Goal: Task Accomplishment & Management: Manage account settings

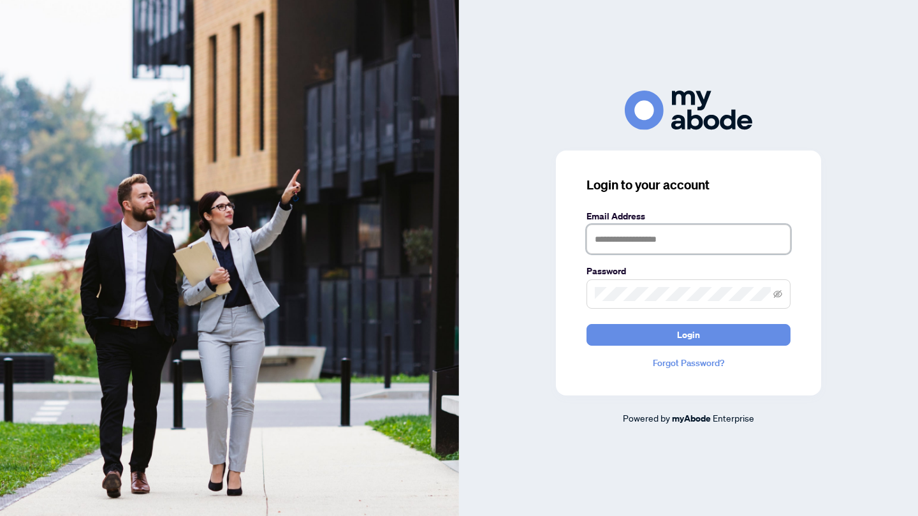
type input "**********"
click at [650, 338] on button "Login" at bounding box center [689, 335] width 204 height 22
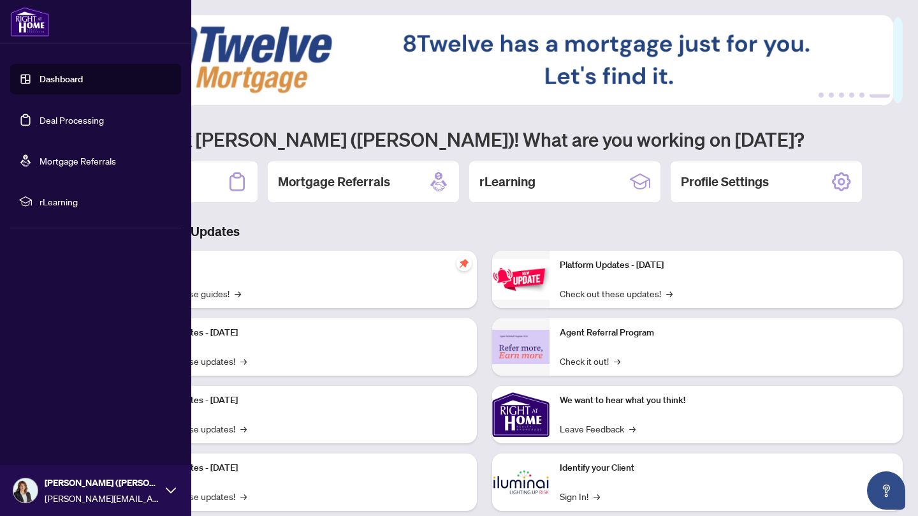
click at [40, 122] on link "Deal Processing" at bounding box center [72, 119] width 64 height 11
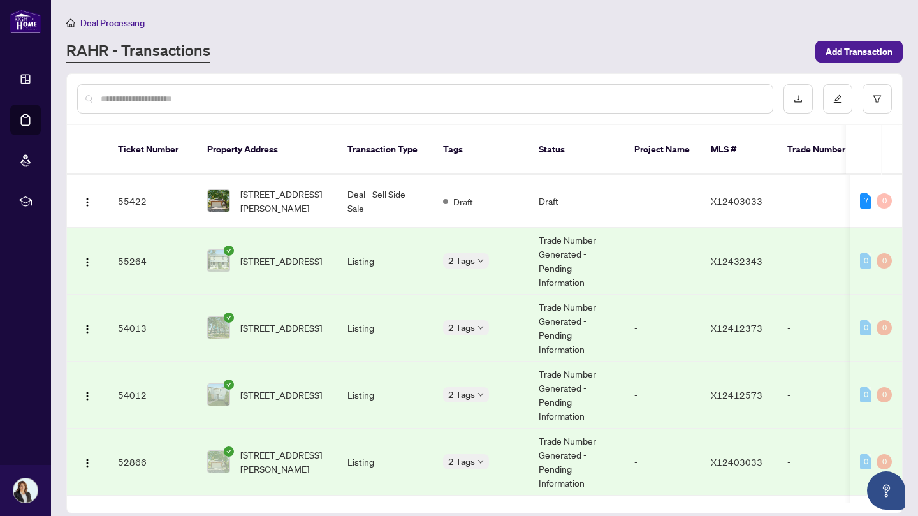
click at [694, 31] on div "Deal Processing [PERSON_NAME] - Transactions Add Transaction" at bounding box center [484, 39] width 837 height 48
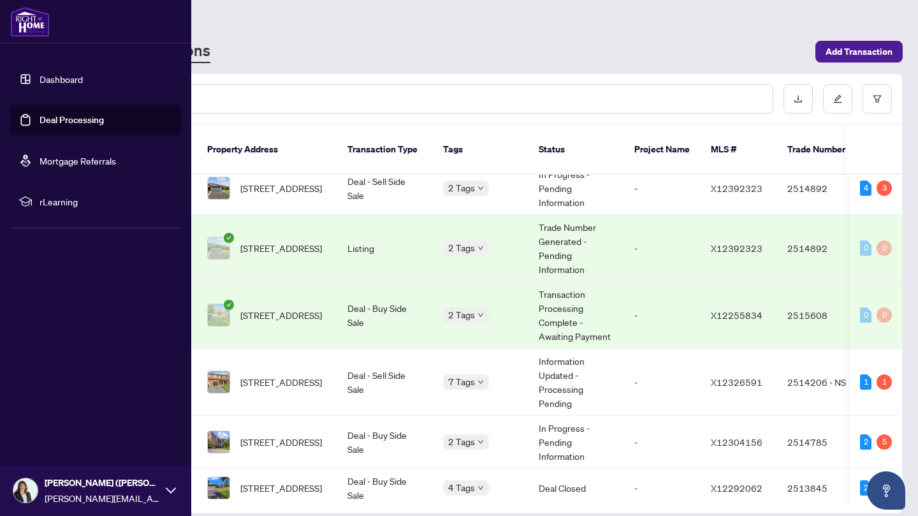
scroll to position [334, 0]
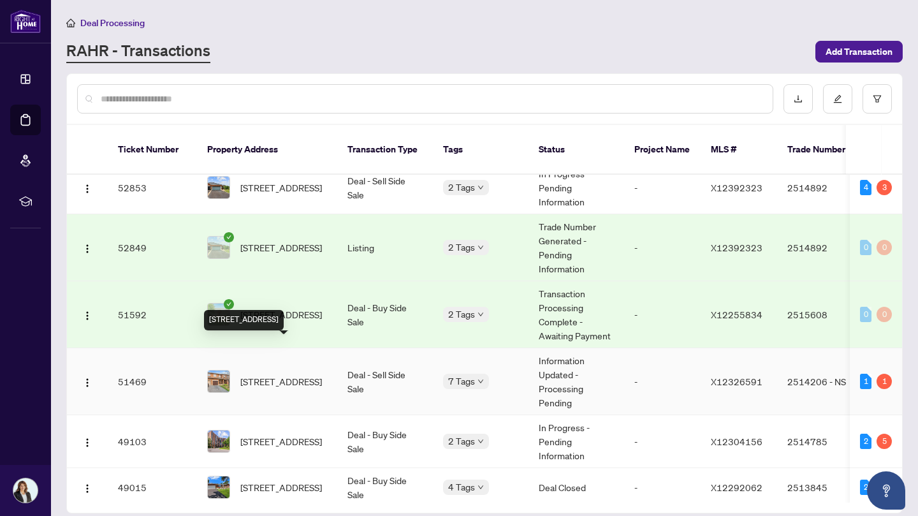
click at [288, 374] on span "[STREET_ADDRESS]" at bounding box center [281, 381] width 82 height 14
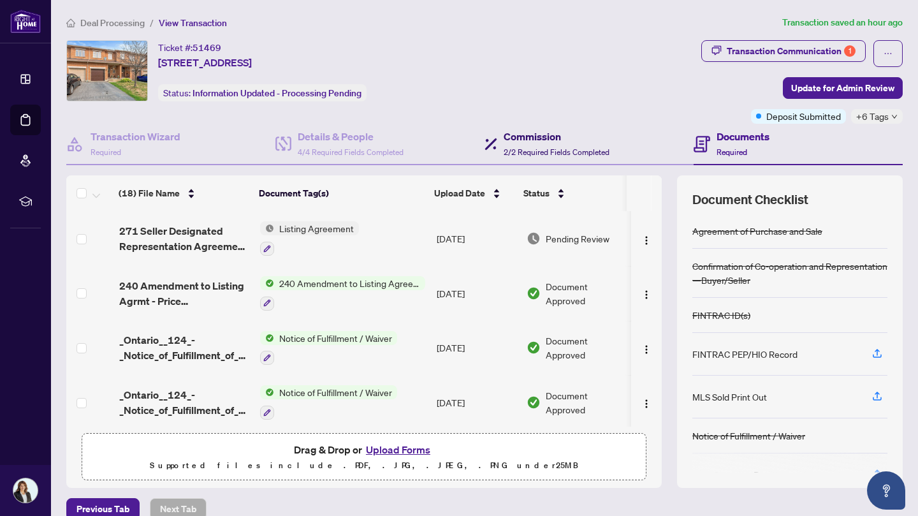
click at [528, 149] on span "2/2 Required Fields Completed" at bounding box center [557, 152] width 106 height 10
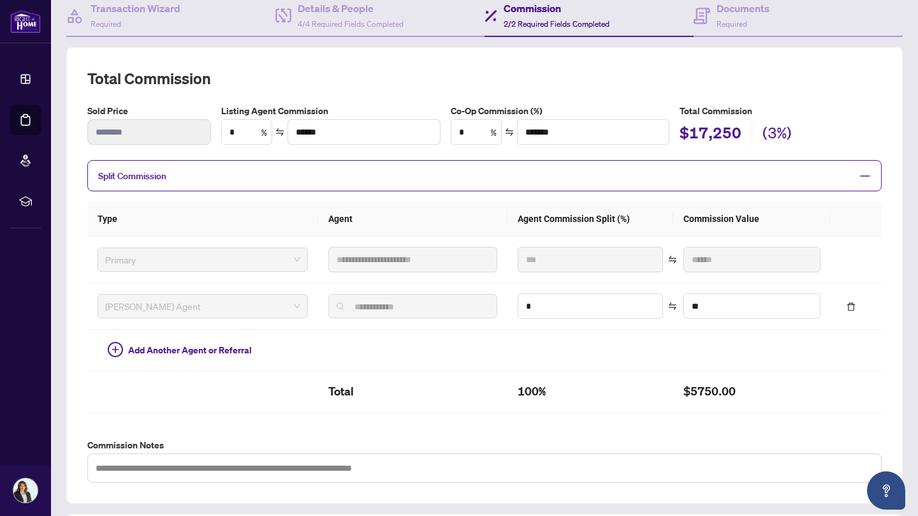
scroll to position [128, 0]
click at [545, 300] on input "*" at bounding box center [590, 307] width 144 height 24
type input "**"
type input "********"
type input "*"
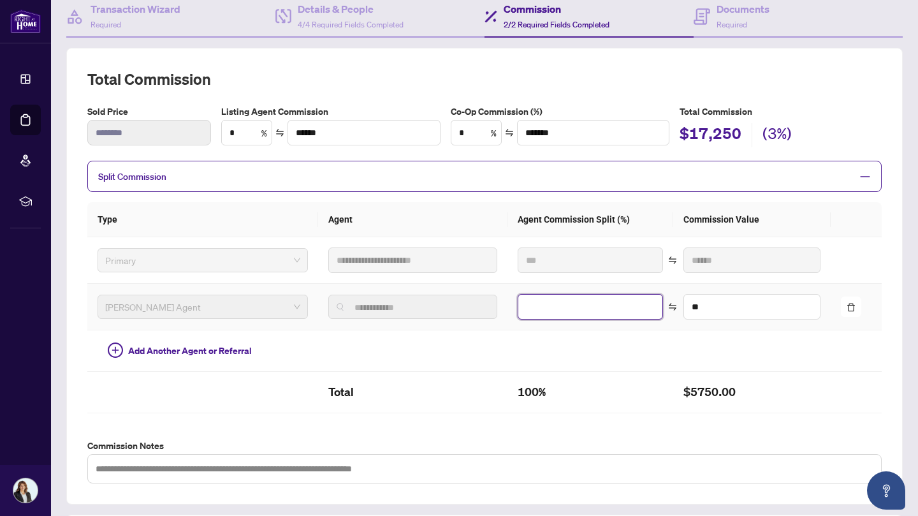
type input "******"
type input "**"
type input "******"
type input "**"
type input "******"
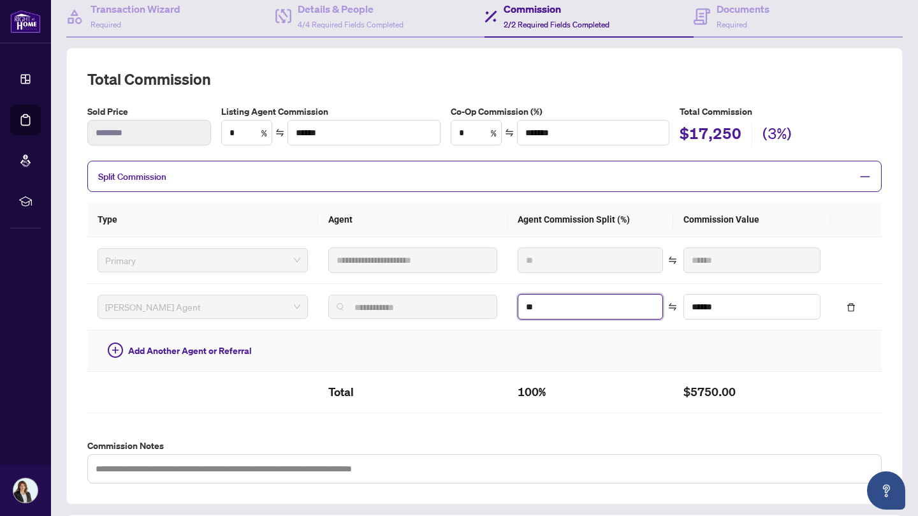
type input "**"
click at [563, 351] on td at bounding box center [591, 350] width 166 height 41
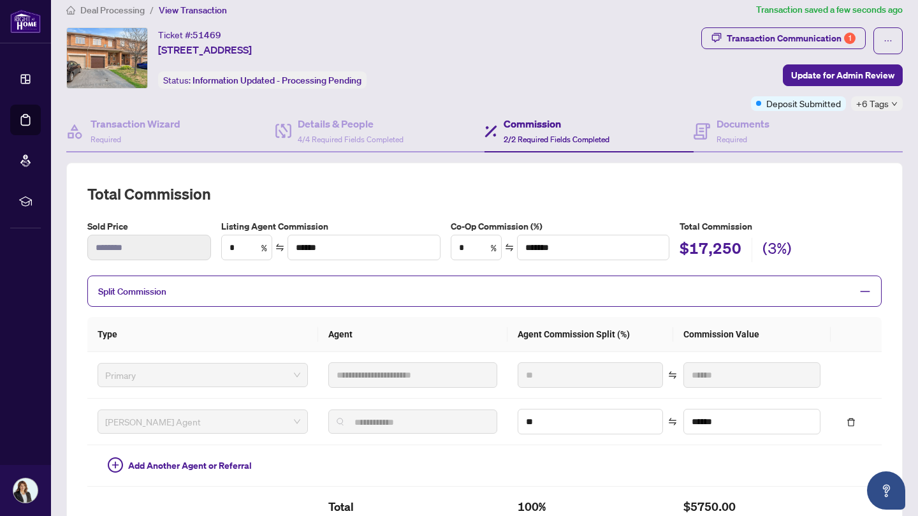
scroll to position [0, 0]
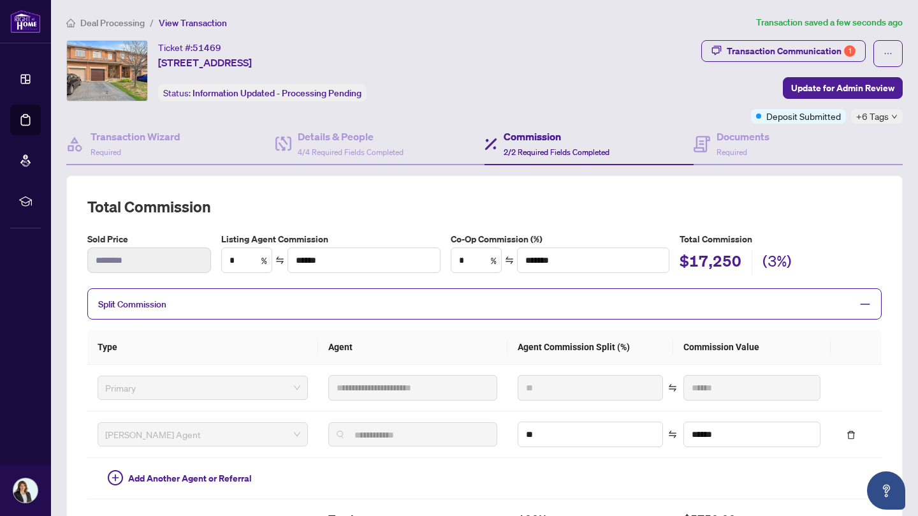
click at [845, 89] on span "Update for Admin Review" at bounding box center [842, 88] width 103 height 20
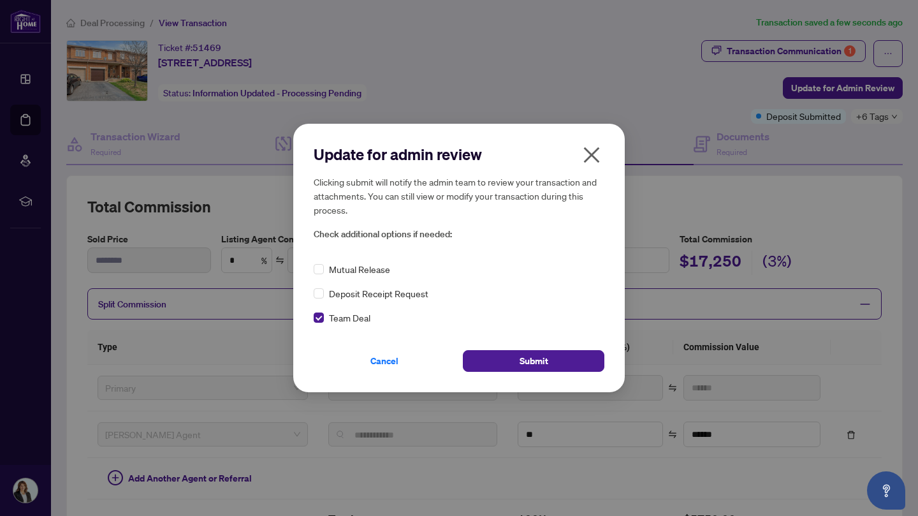
click at [520, 372] on button "Submit" at bounding box center [534, 361] width 142 height 22
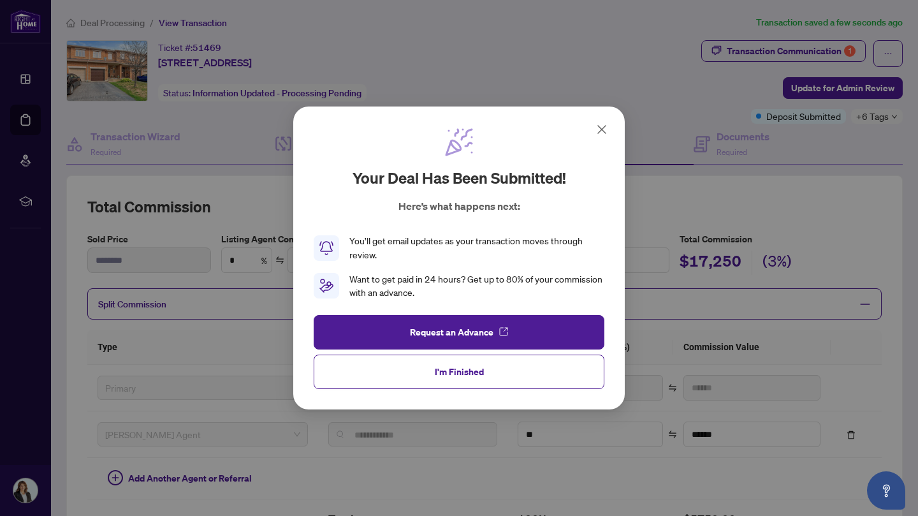
click at [495, 371] on button "I'm Finished" at bounding box center [459, 372] width 291 height 34
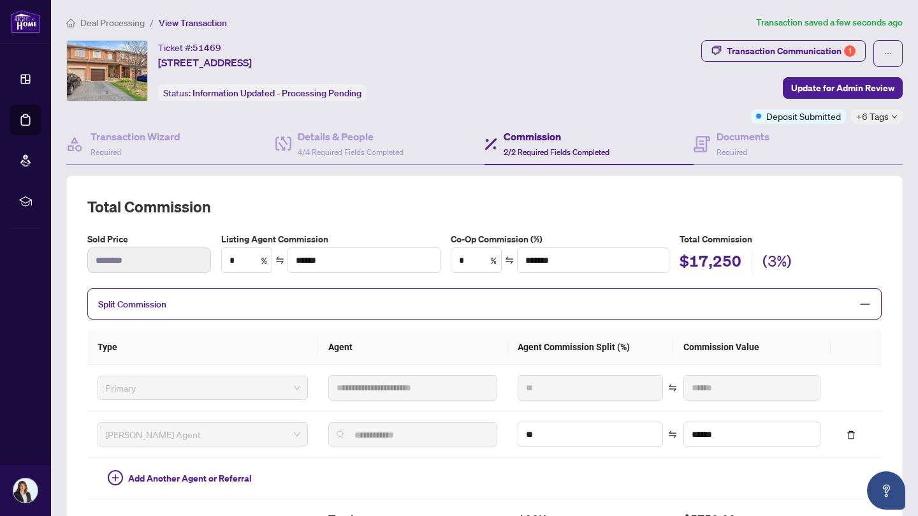
click at [801, 52] on div "Transaction Communication 1" at bounding box center [791, 51] width 129 height 20
type textarea "**********"
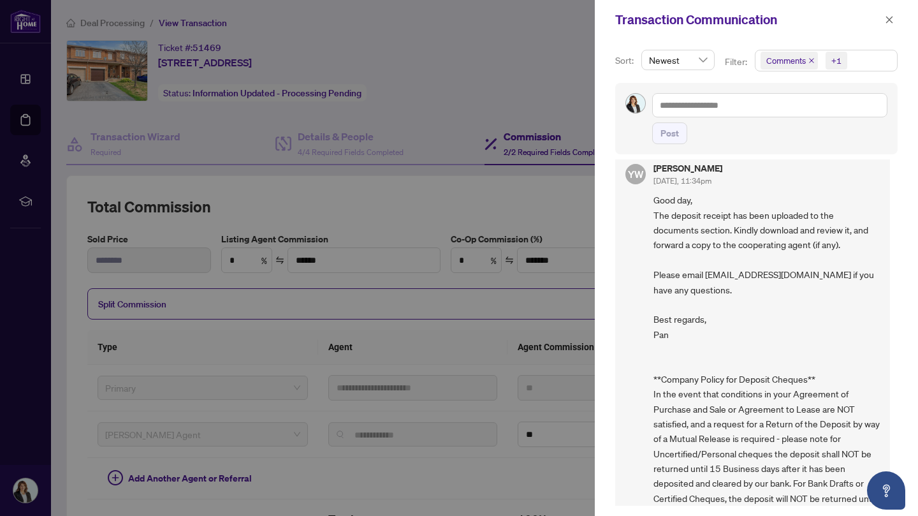
scroll to position [1148, 0]
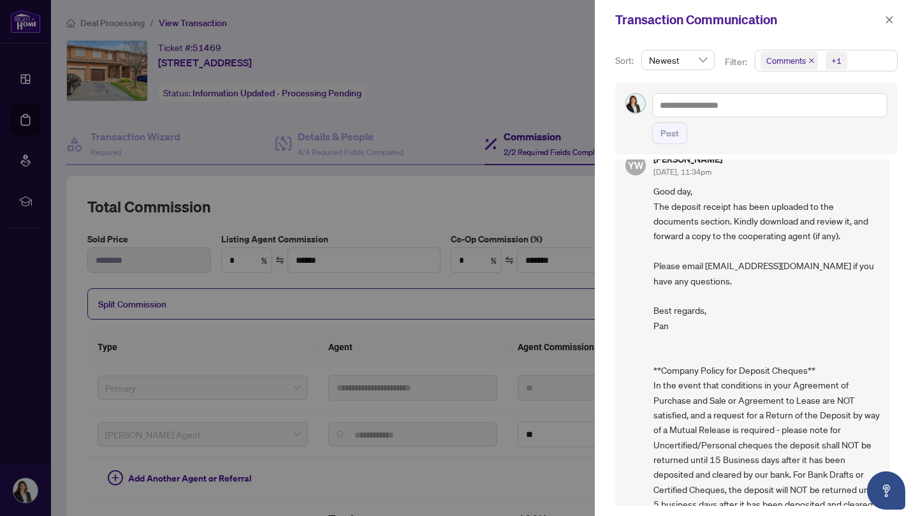
click at [551, 67] on div at bounding box center [459, 258] width 918 height 516
click at [893, 24] on icon "close" at bounding box center [889, 19] width 9 height 9
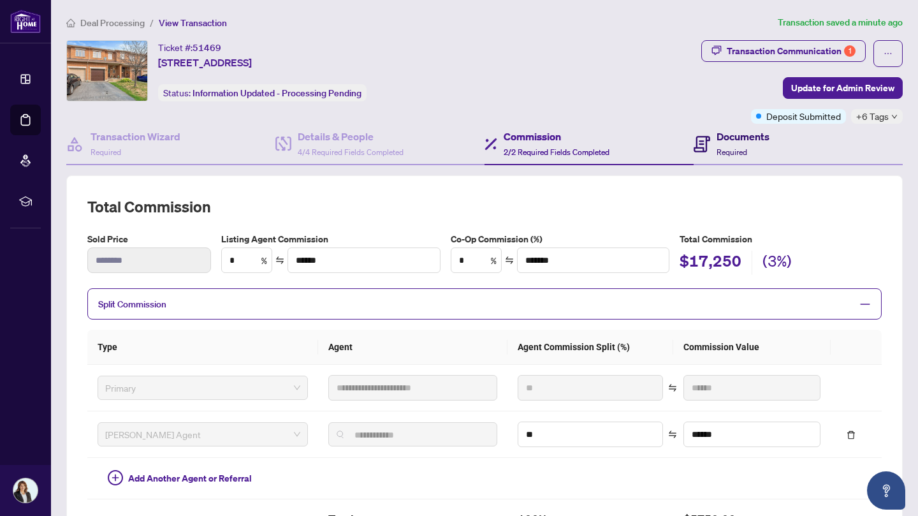
click at [701, 142] on icon at bounding box center [702, 144] width 17 height 17
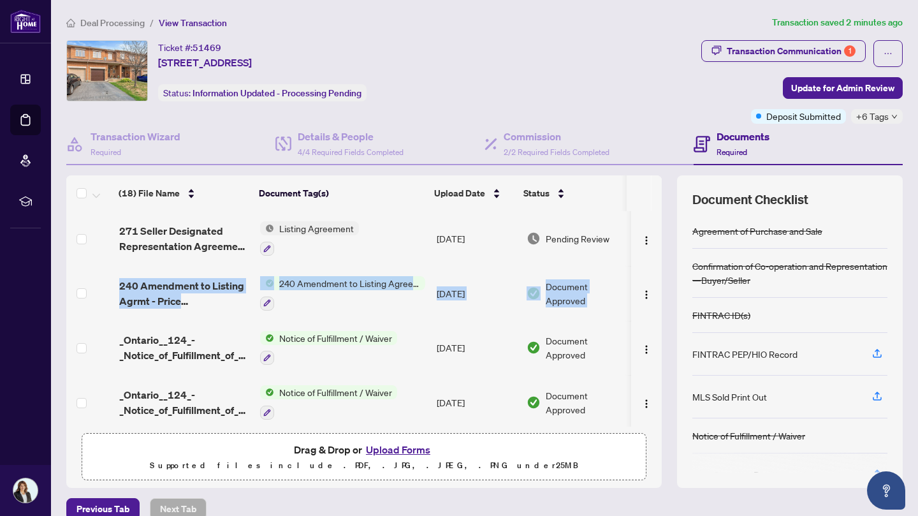
drag, startPoint x: 653, startPoint y: 246, endPoint x: 656, endPoint y: 274, distance: 28.2
click at [656, 274] on div "(18) File Name Document Tag(s) Upload Date Status (18) File Name Document Tag(s…" at bounding box center [484, 331] width 837 height 312
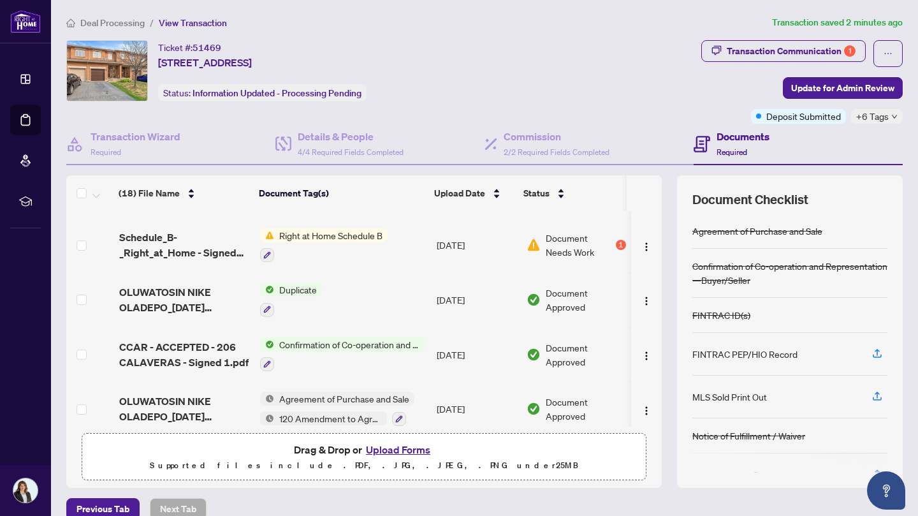
scroll to position [756, 0]
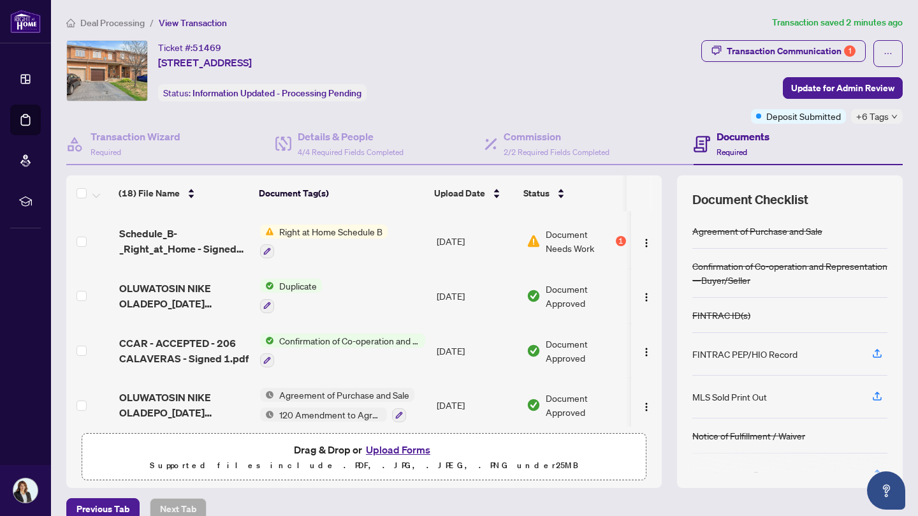
click at [343, 388] on span "Agreement of Purchase and Sale" at bounding box center [344, 395] width 140 height 14
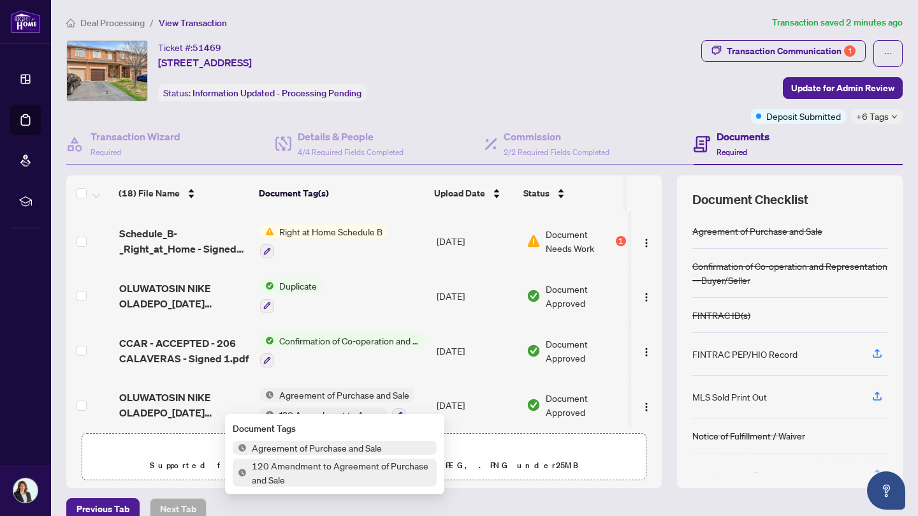
click at [319, 470] on span "120 Amendment to Agreement of Purchase and Sale" at bounding box center [342, 472] width 190 height 28
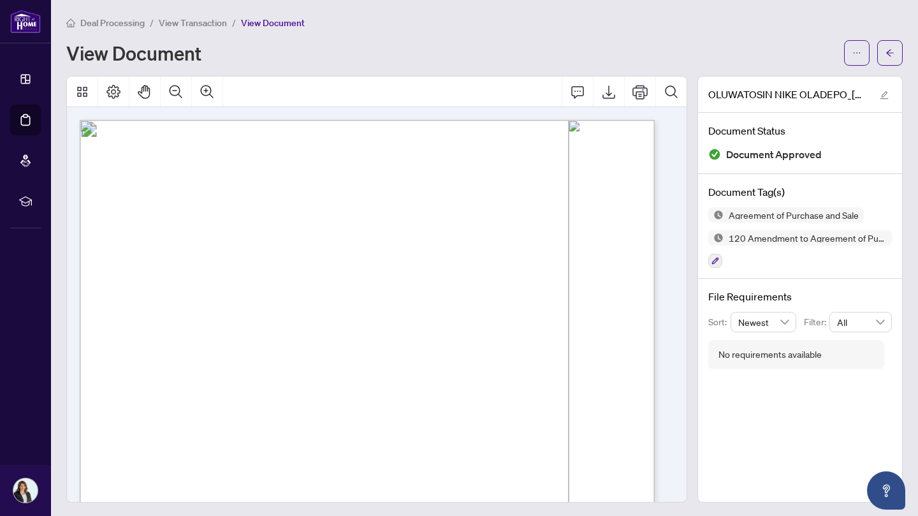
click at [673, 178] on div at bounding box center [376, 289] width 621 height 427
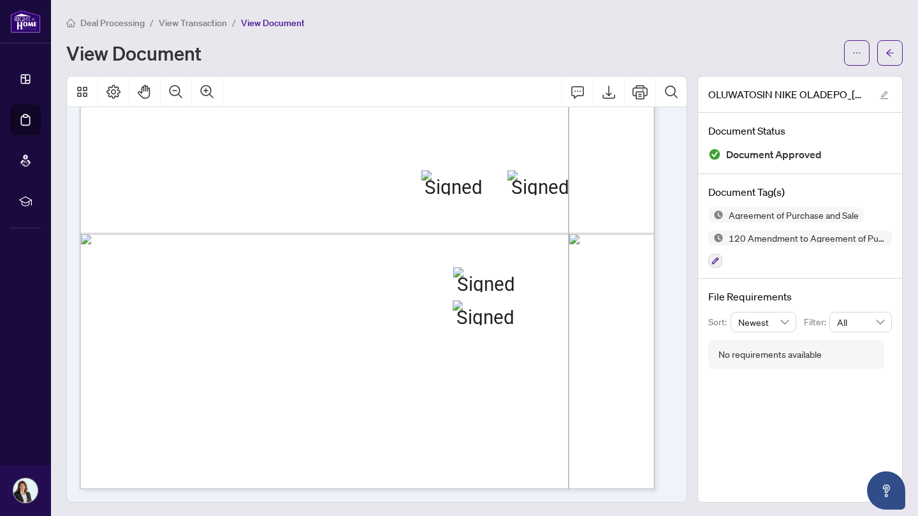
scroll to position [536, 0]
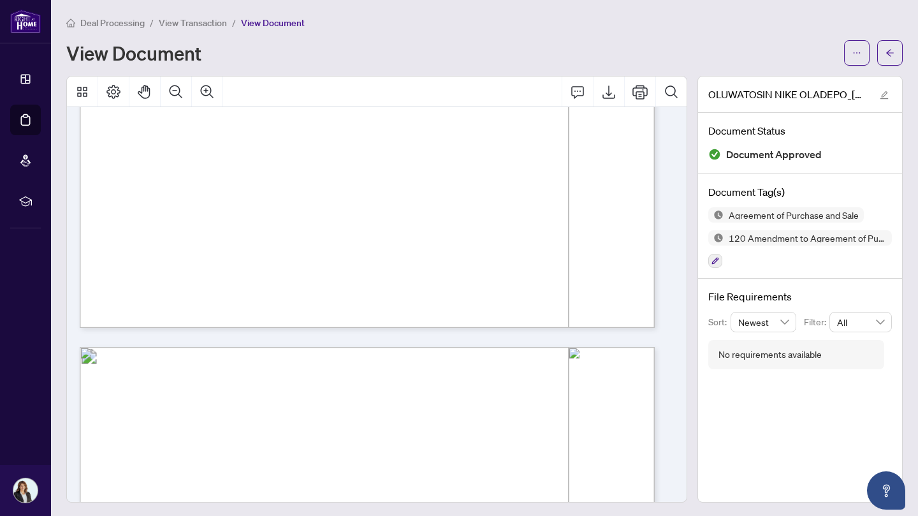
click at [886, 50] on icon "arrow-left" at bounding box center [890, 52] width 8 height 7
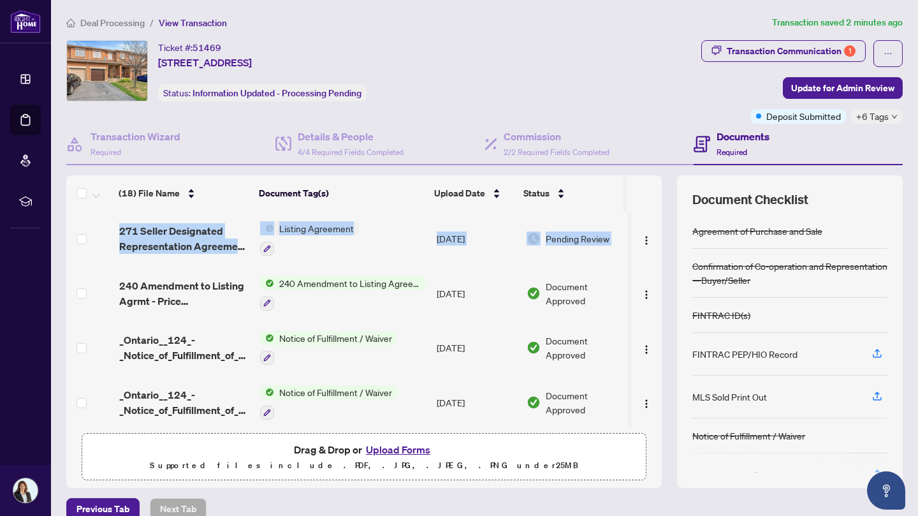
drag, startPoint x: 645, startPoint y: 226, endPoint x: 647, endPoint y: 200, distance: 26.8
click at [647, 200] on div "(18) File Name Document Tag(s) Upload Date Status (18) File Name Document Tag(s…" at bounding box center [364, 300] width 596 height 251
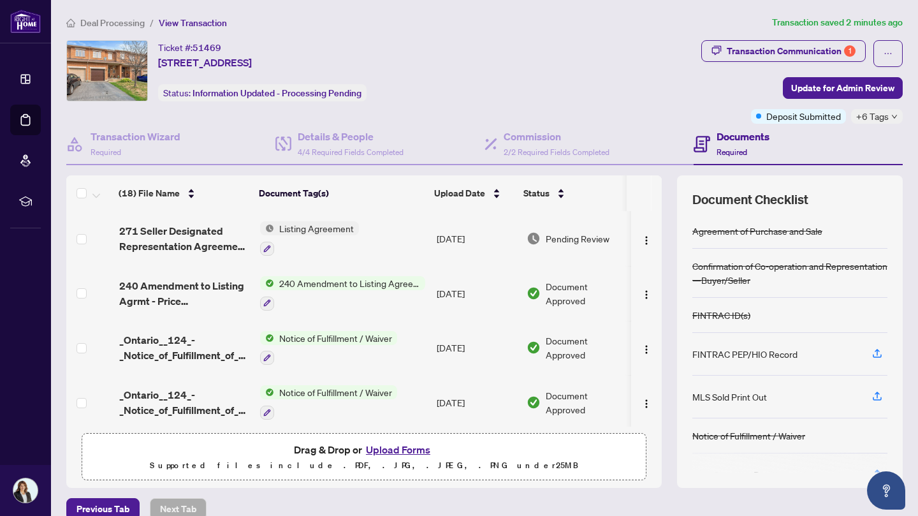
drag, startPoint x: 647, startPoint y: 200, endPoint x: 552, endPoint y: 64, distance: 165.2
click at [552, 64] on div "Ticket #: 51469 [STREET_ADDRESS] Status: Information Updated - Processing Pendi…" at bounding box center [381, 70] width 630 height 61
click at [348, 288] on span "240 Amendment to Listing Agreement - Authority to Offer for Sale Price Change/E…" at bounding box center [349, 283] width 151 height 14
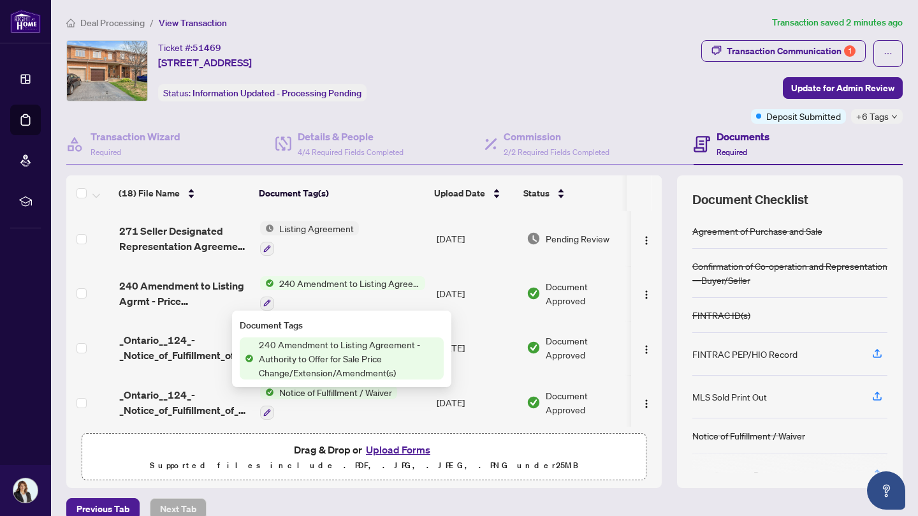
click at [177, 288] on span "240 Amendment to Listing Agrmt - Price Change_Extension_Amendment A - PropTx-OR…" at bounding box center [184, 293] width 131 height 31
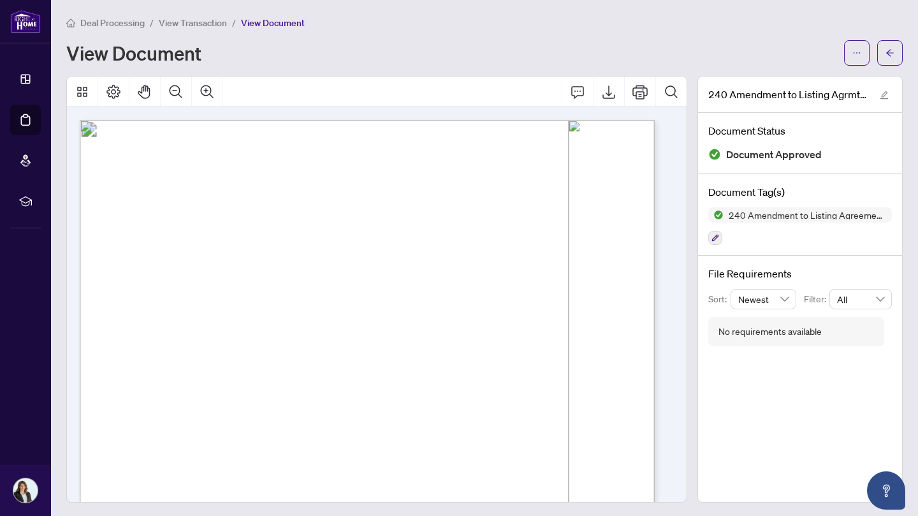
click at [886, 61] on span "button" at bounding box center [890, 53] width 9 height 20
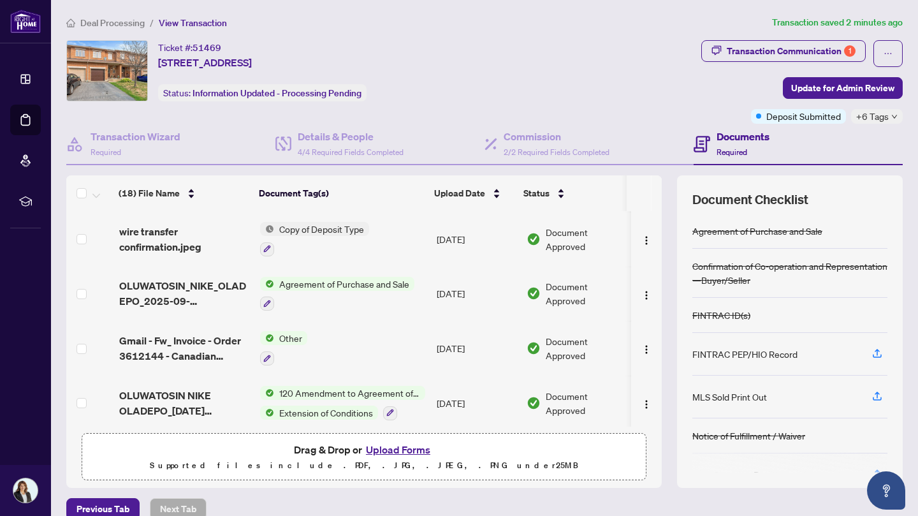
scroll to position [553, 0]
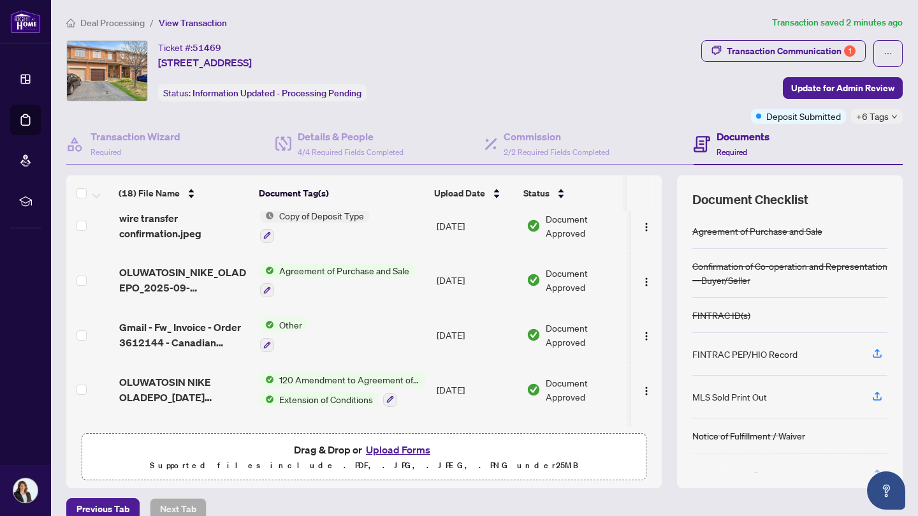
click at [299, 381] on div "120 Amendment to Agreement of Purchase and Sale Extension of Conditions" at bounding box center [342, 389] width 165 height 34
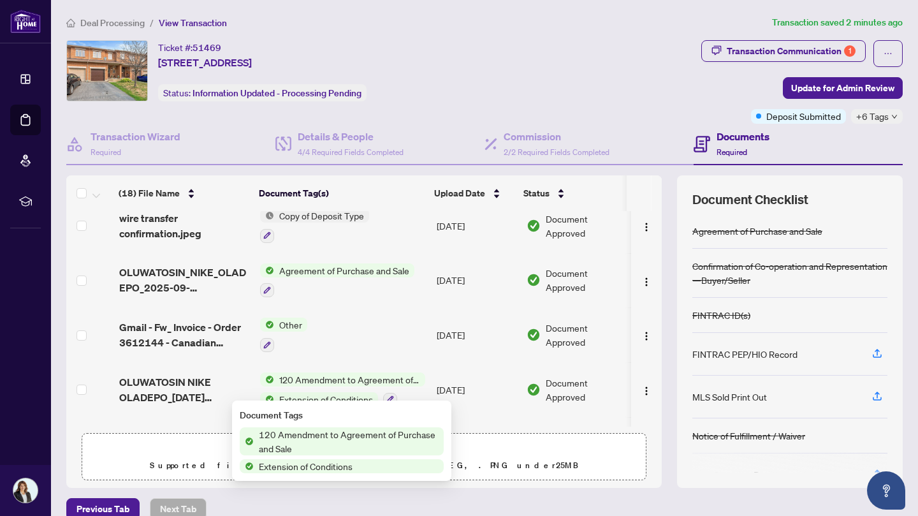
click at [328, 372] on span "120 Amendment to Agreement of Purchase and Sale" at bounding box center [349, 379] width 151 height 14
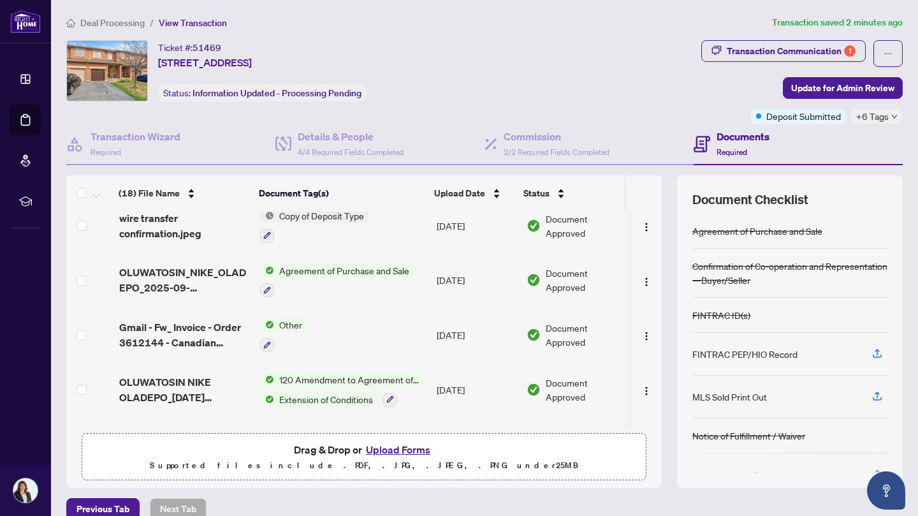
click at [305, 372] on span "120 Amendment to Agreement of Purchase and Sale" at bounding box center [349, 379] width 151 height 14
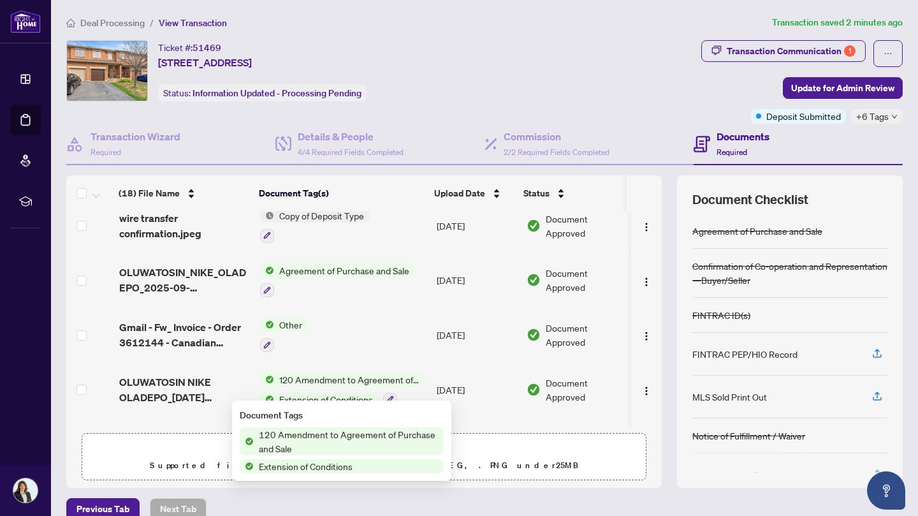
click at [190, 374] on span "OLUWATOSIN NIKE OLADEPO_[DATE] 16_37_06 2_signed 1 2.pdf" at bounding box center [184, 389] width 131 height 31
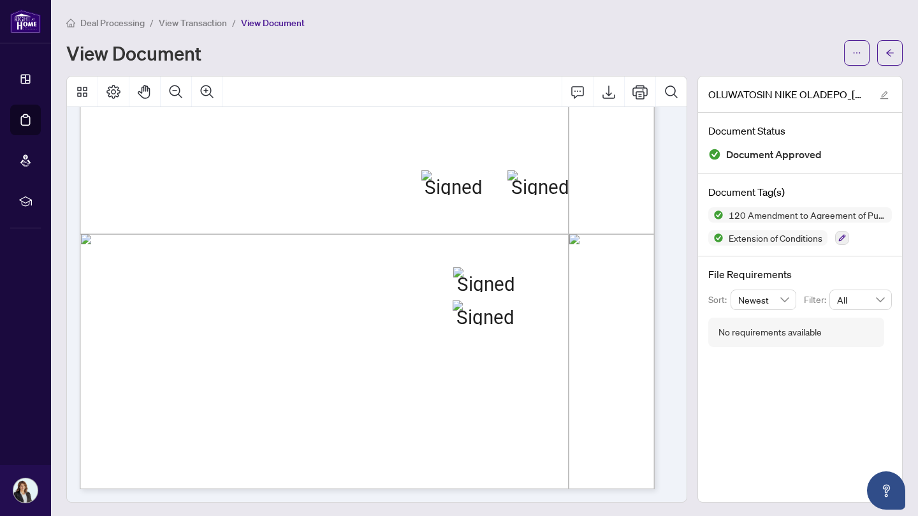
scroll to position [1, 0]
click at [886, 55] on icon "arrow-left" at bounding box center [890, 51] width 9 height 9
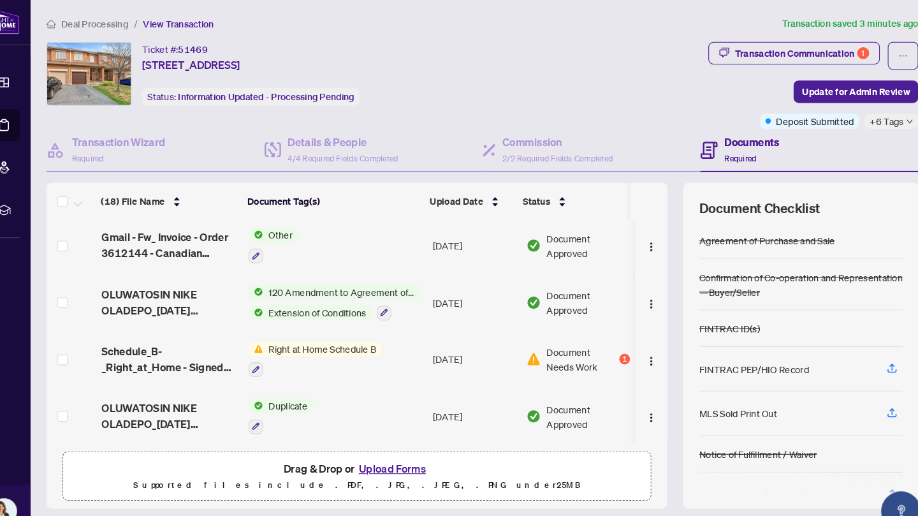
scroll to position [654, 0]
click at [179, 383] on span "OLUWATOSIN NIKE OLADEPO_[DATE] 16_37_06 2_signed 1 2.pdf" at bounding box center [184, 398] width 131 height 31
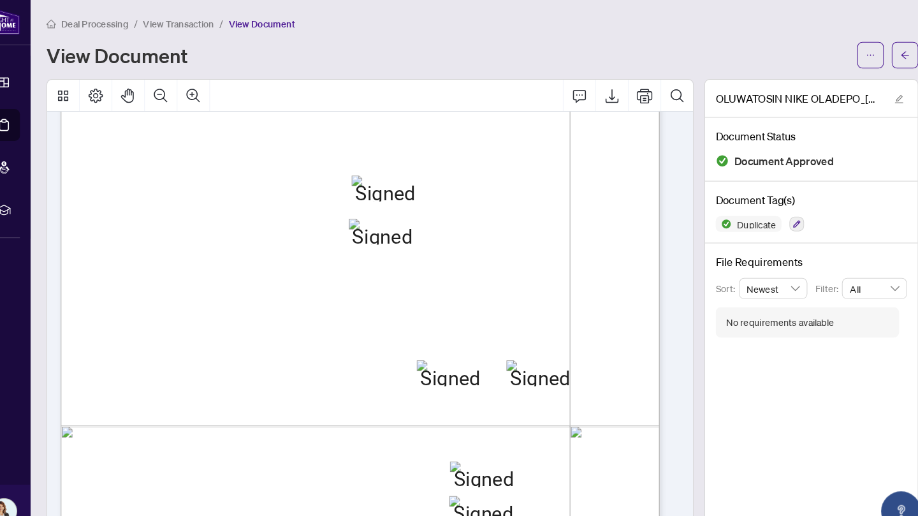
scroll to position [1138, 0]
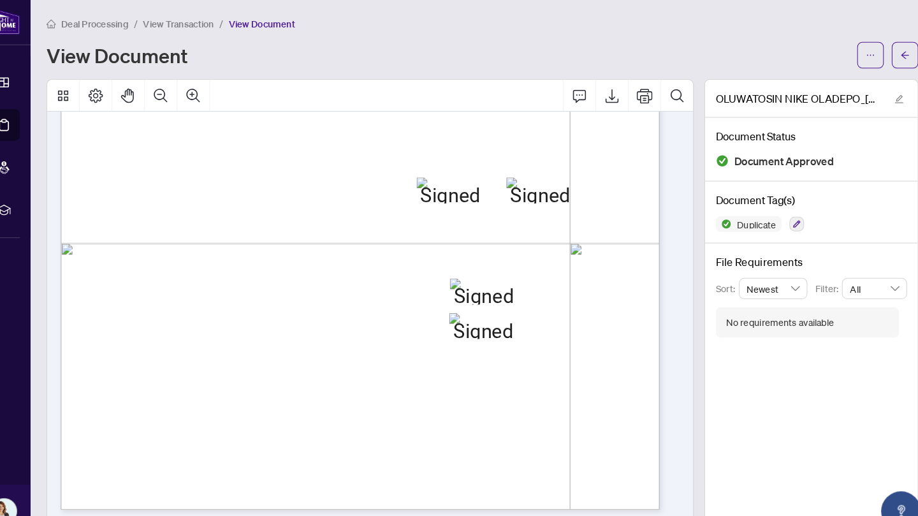
click at [877, 63] on button "button" at bounding box center [890, 53] width 26 height 26
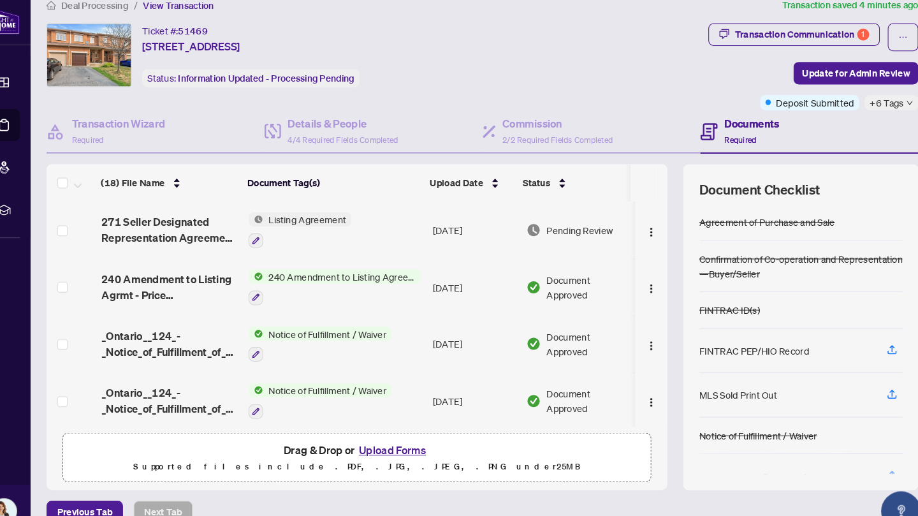
click at [375, 261] on span "240 Amendment to Listing Agreement - Authority to Offer for Sale Price Change/E…" at bounding box center [349, 265] width 151 height 14
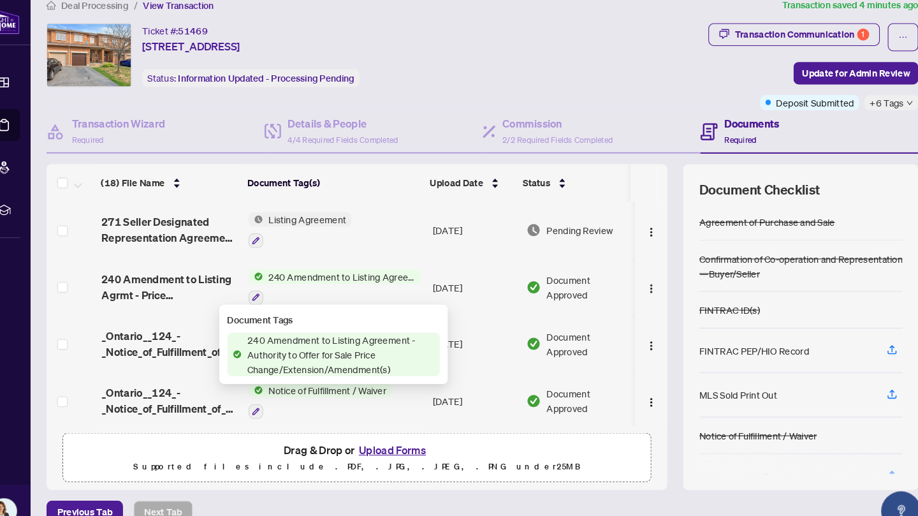
click at [334, 342] on span "240 Amendment to Listing Agreement - Authority to Offer for Sale Price Change/E…" at bounding box center [349, 340] width 190 height 42
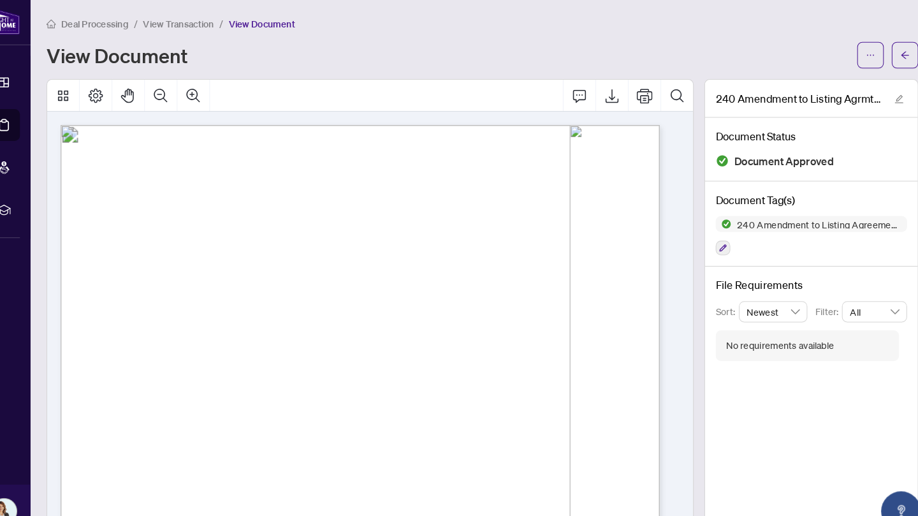
click at [886, 53] on icon "arrow-left" at bounding box center [890, 52] width 9 height 9
click at [886, 51] on icon "arrow-left" at bounding box center [890, 52] width 9 height 9
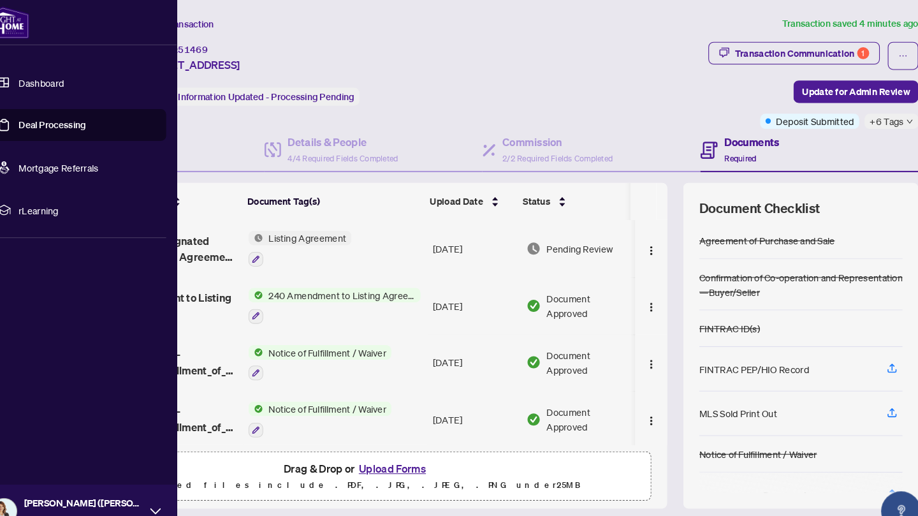
click at [41, 124] on link "Deal Processing" at bounding box center [72, 119] width 64 height 11
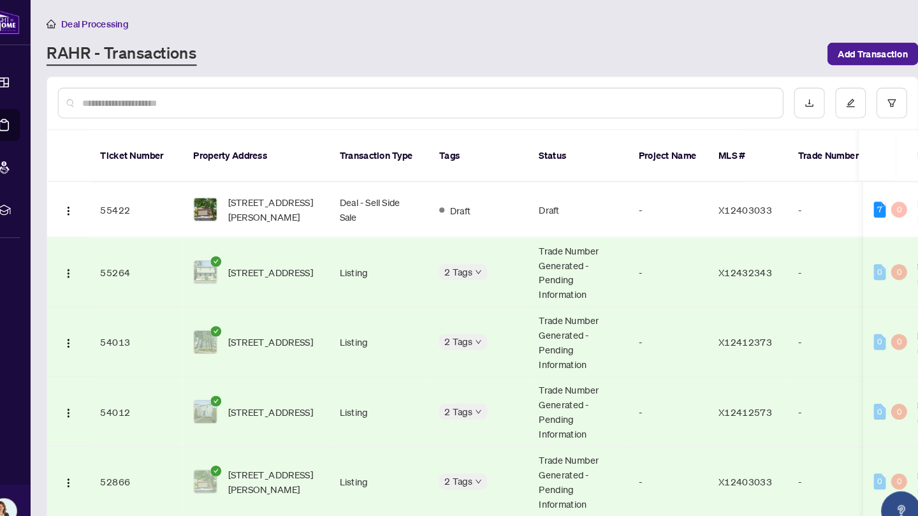
click at [209, 99] on input "text" at bounding box center [432, 99] width 662 height 14
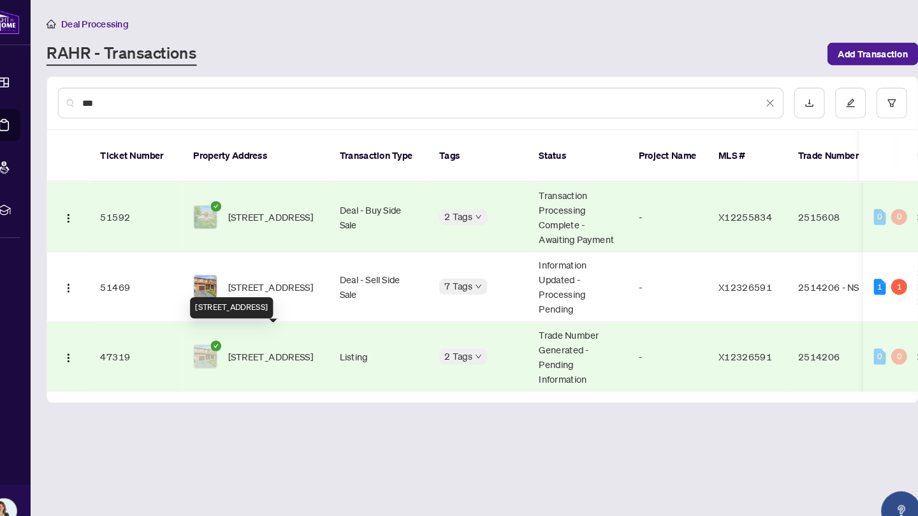
type input "***"
click at [288, 335] on span "[STREET_ADDRESS]" at bounding box center [281, 342] width 82 height 14
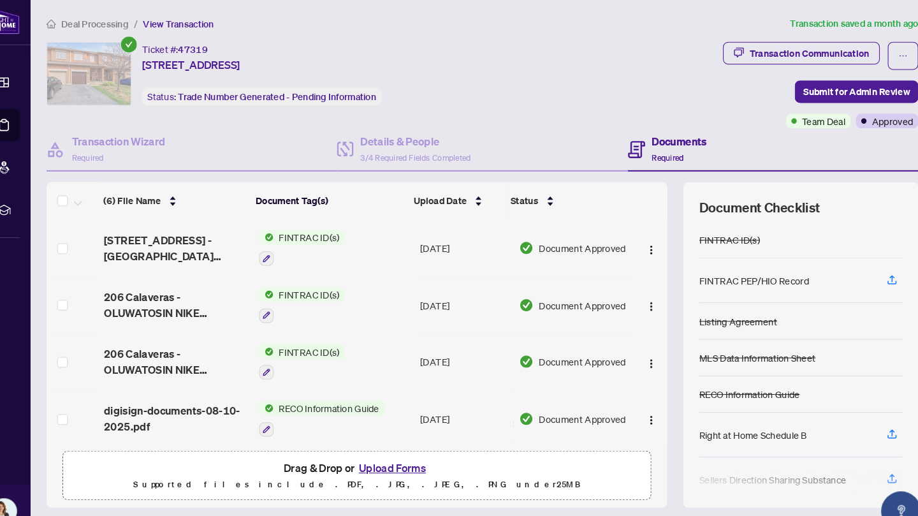
scroll to position [113, 0]
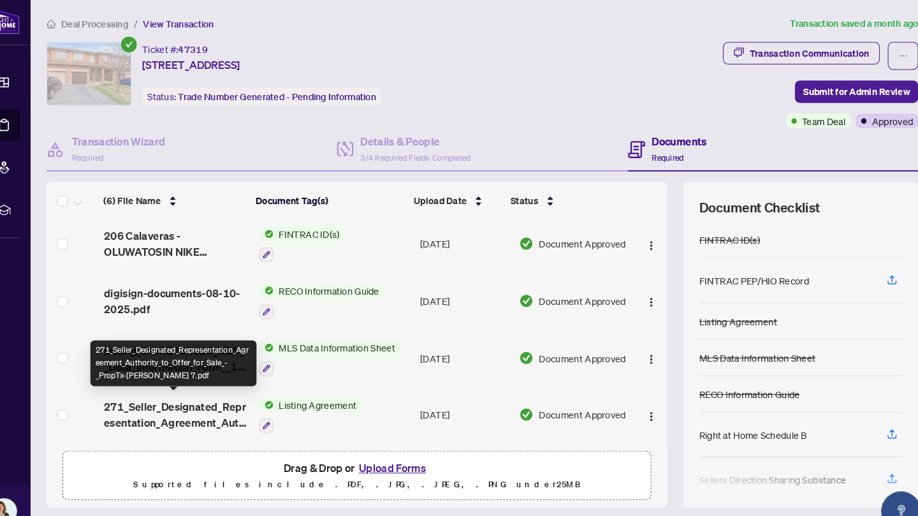
click at [202, 383] on span "271_Seller_Designated_Representation_Agreement_Authority_to_Offer_for_Sale_-_Pr…" at bounding box center [190, 398] width 138 height 31
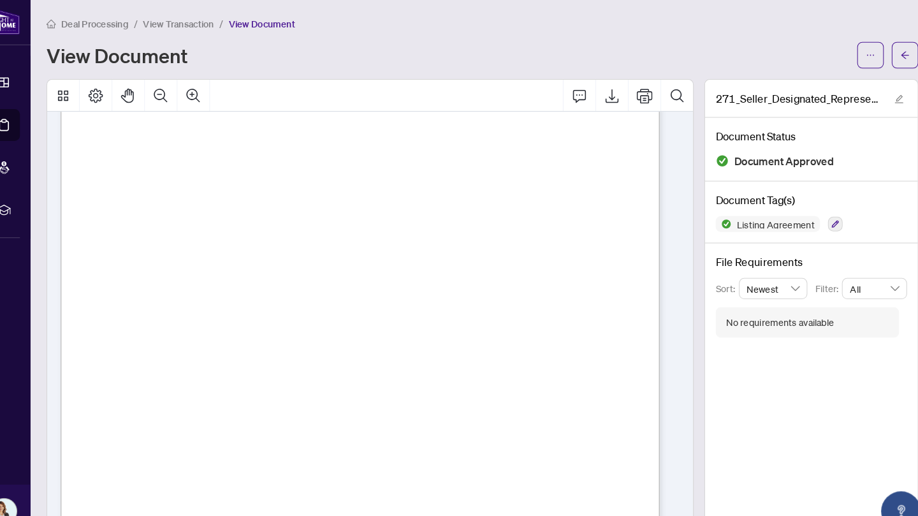
scroll to position [3427, 0]
click at [886, 56] on icon "arrow-left" at bounding box center [890, 52] width 9 height 9
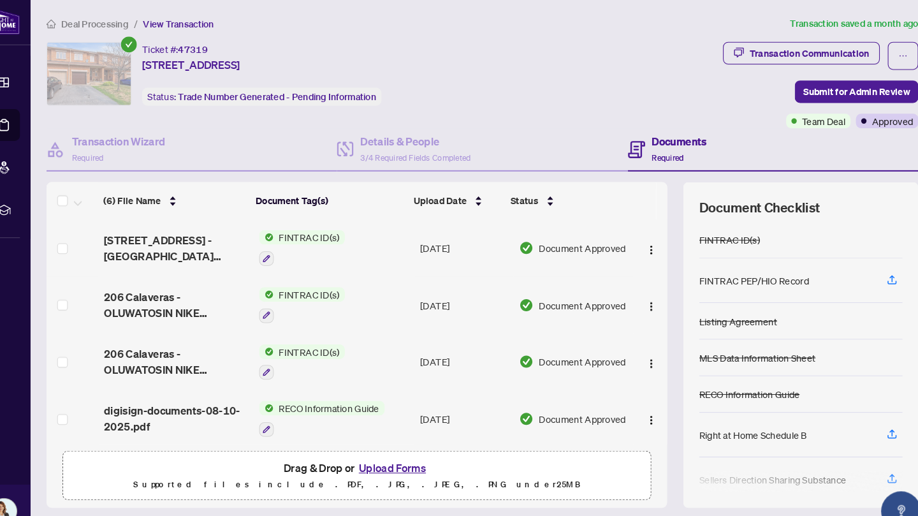
click at [407, 444] on button "Upload Forms" at bounding box center [398, 449] width 72 height 17
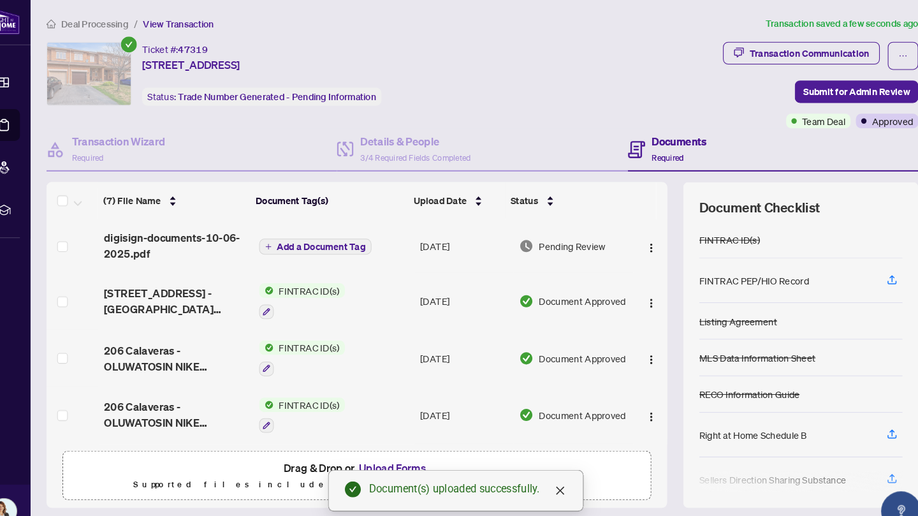
click at [328, 240] on span "Add a Document Tag" at bounding box center [330, 236] width 85 height 9
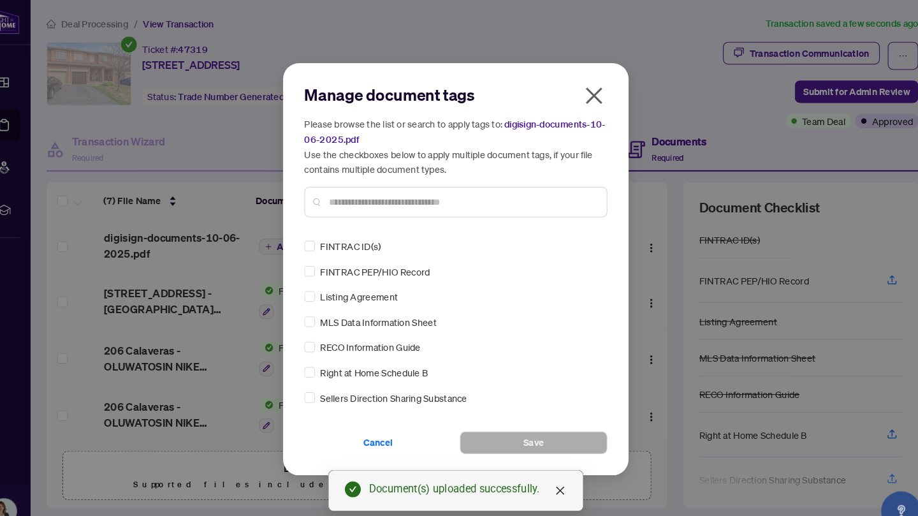
click at [351, 195] on input "text" at bounding box center [465, 194] width 256 height 14
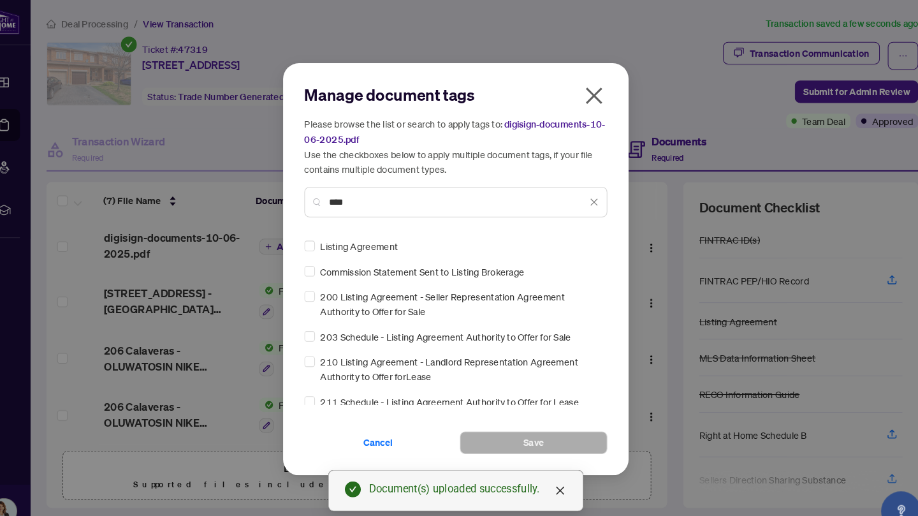
type input "****"
click at [509, 420] on button "Save" at bounding box center [534, 425] width 142 height 22
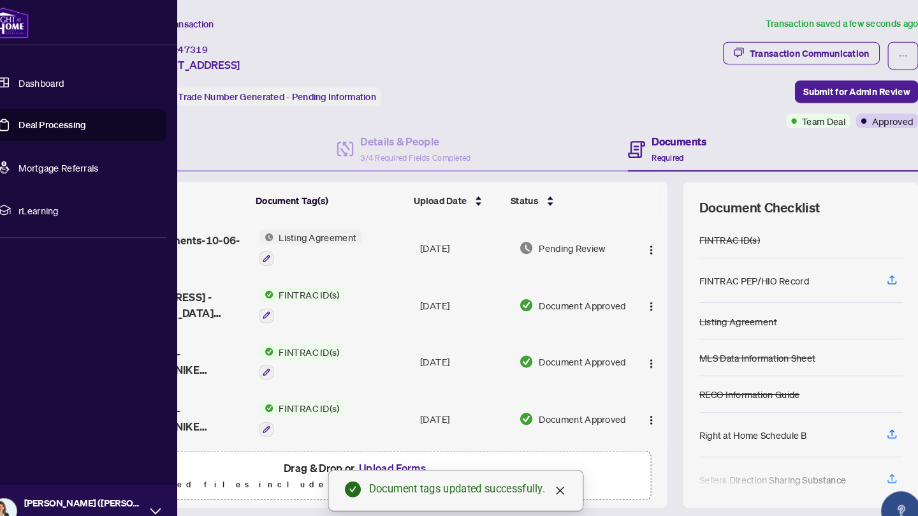
click at [40, 118] on link "Deal Processing" at bounding box center [72, 119] width 64 height 11
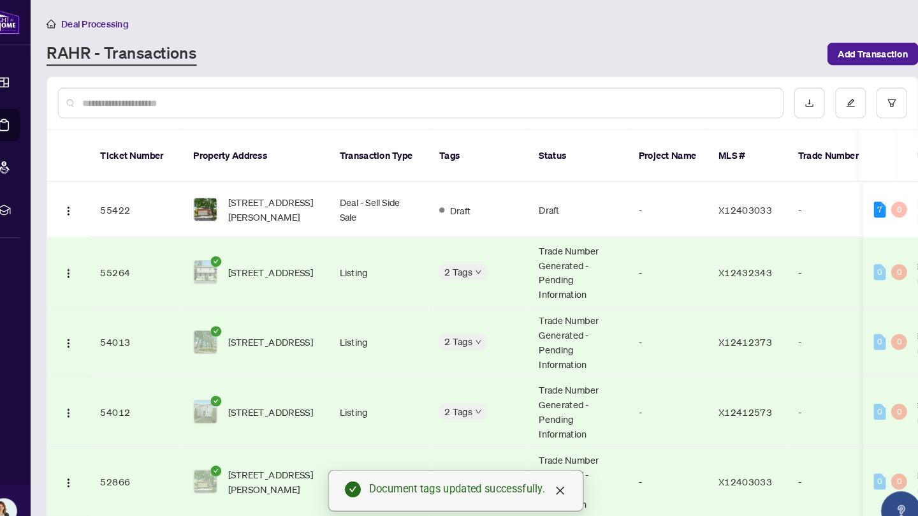
click at [235, 93] on input "text" at bounding box center [432, 99] width 662 height 14
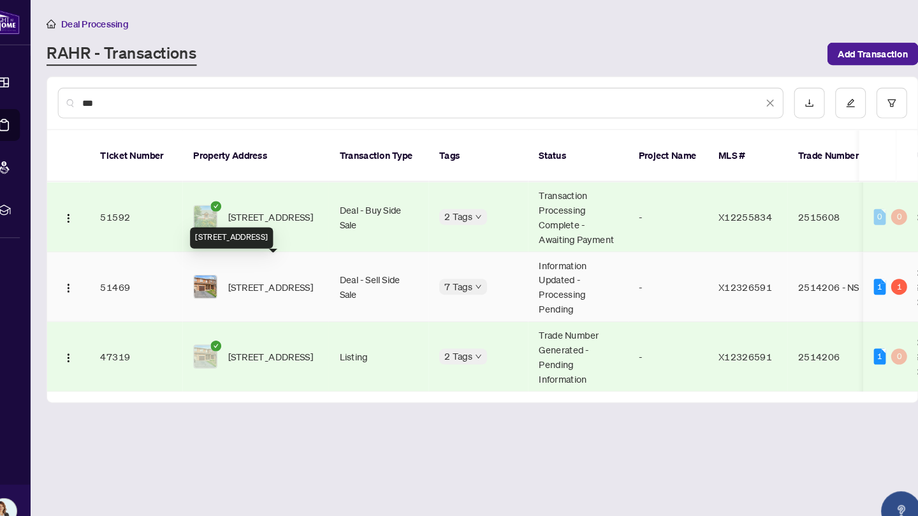
type input "***"
click at [268, 268] on span "[STREET_ADDRESS]" at bounding box center [281, 275] width 82 height 14
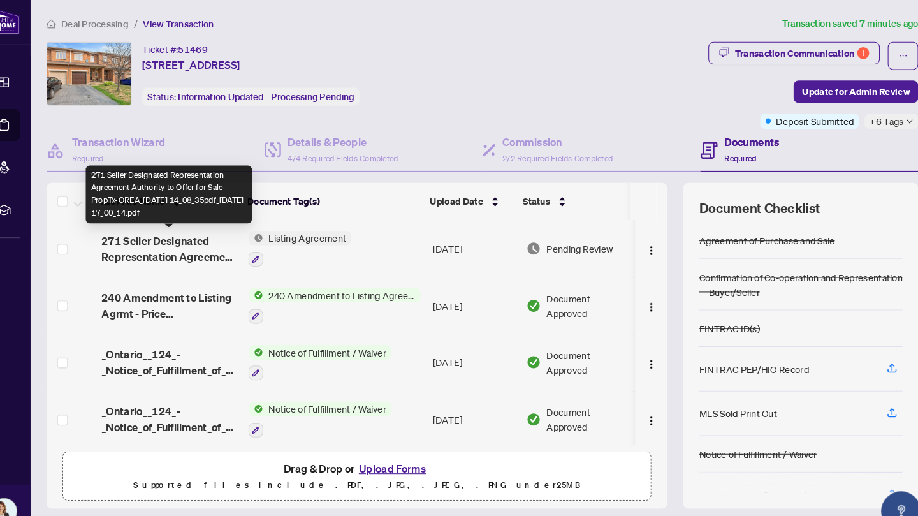
click at [209, 227] on span "271 Seller Designated Representation Agreement Authority to Offer for Sale - Pr…" at bounding box center [184, 238] width 131 height 31
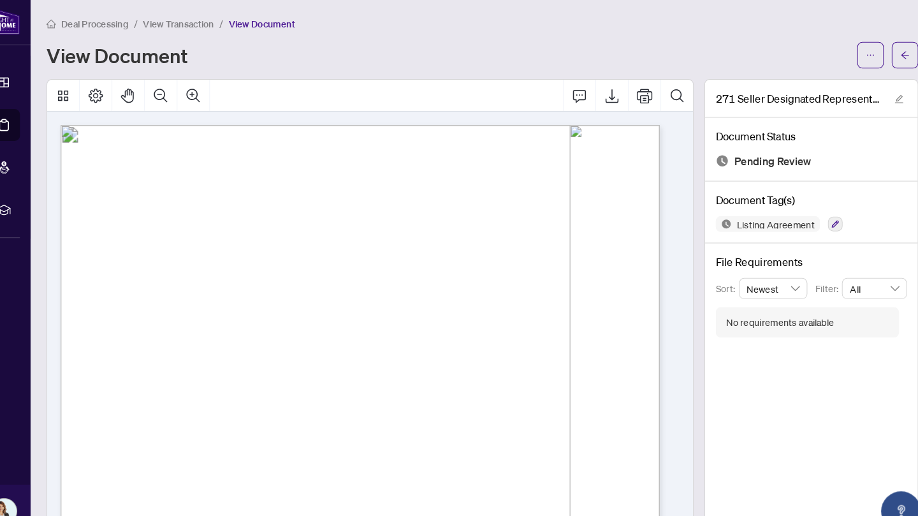
click at [886, 53] on icon "arrow-left" at bounding box center [890, 52] width 9 height 9
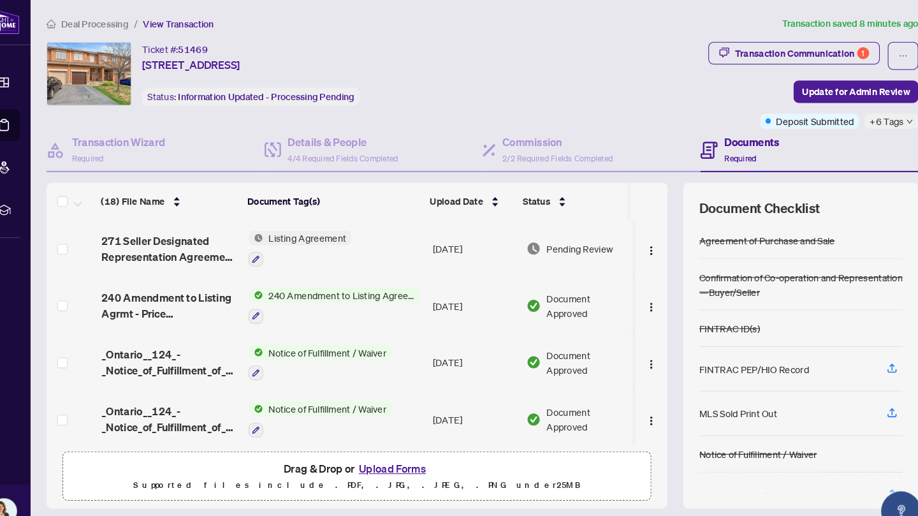
click at [813, 81] on span "Update for Admin Review" at bounding box center [842, 88] width 103 height 20
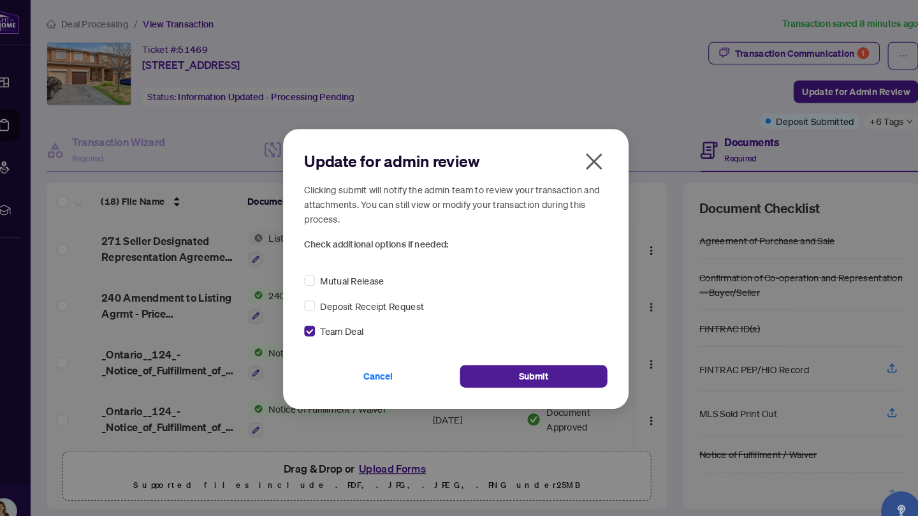
click at [492, 362] on button "Submit" at bounding box center [534, 361] width 142 height 22
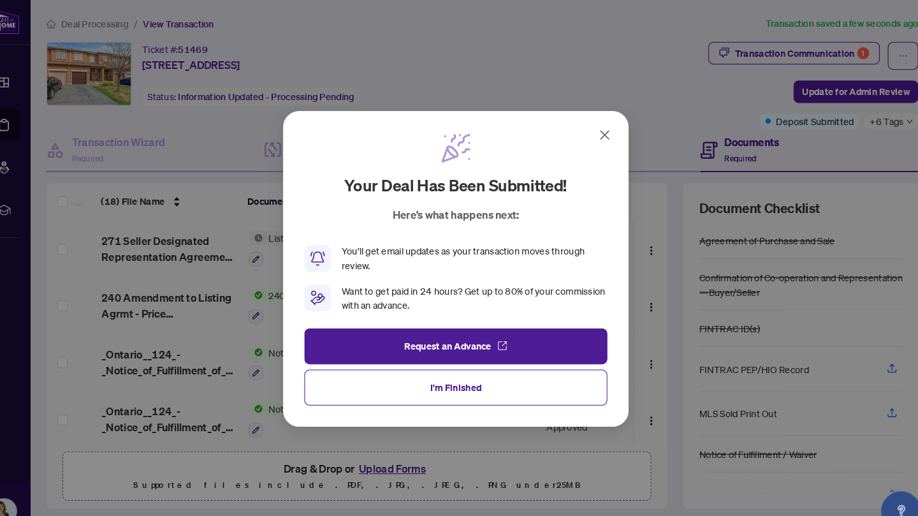
click at [488, 376] on button "I'm Finished" at bounding box center [459, 372] width 291 height 34
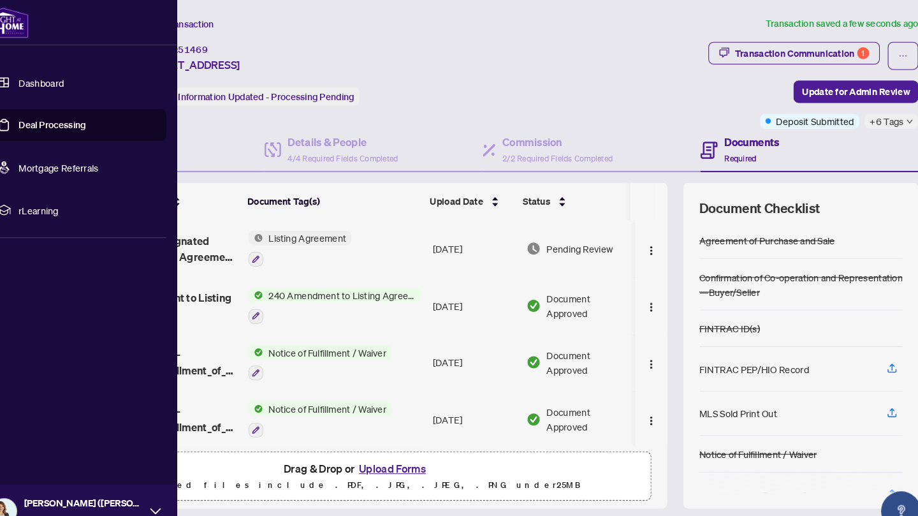
click at [40, 119] on link "Deal Processing" at bounding box center [72, 119] width 64 height 11
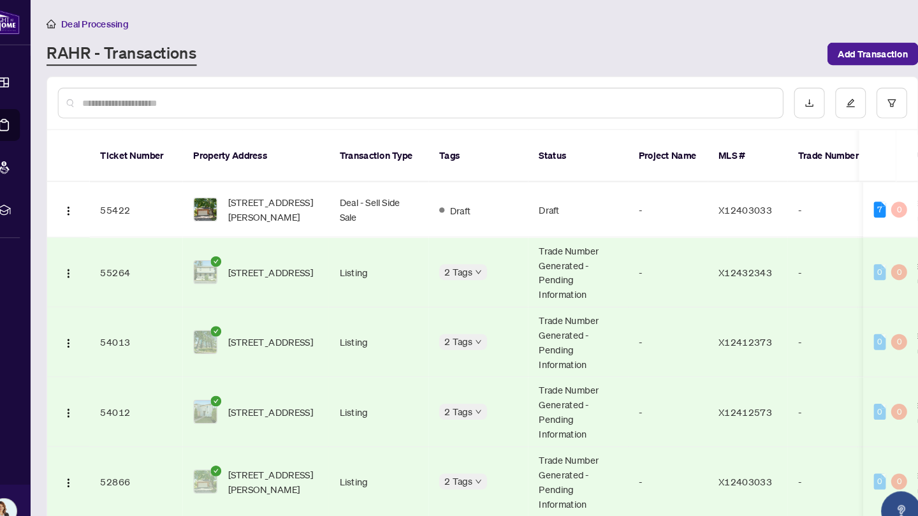
click at [346, 175] on td "Deal - Sell Side Sale" at bounding box center [385, 201] width 96 height 53
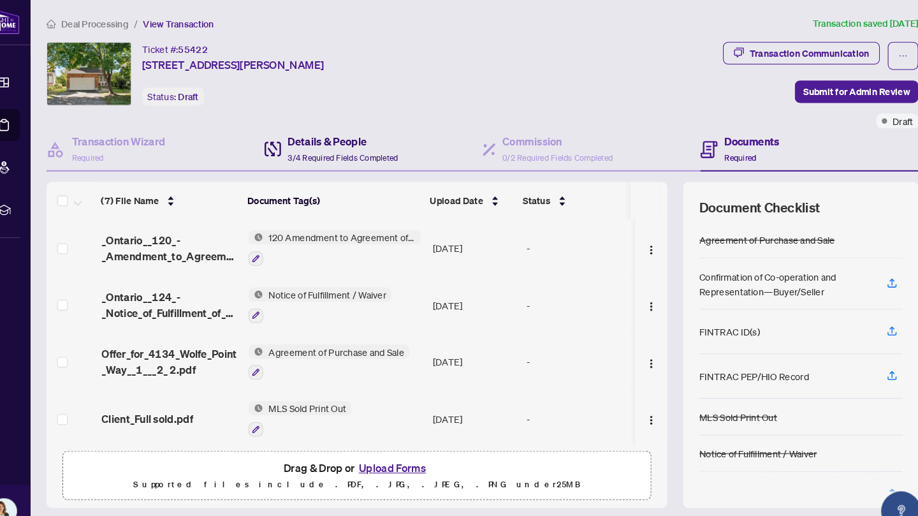
click at [367, 139] on h4 "Details & People" at bounding box center [351, 135] width 106 height 15
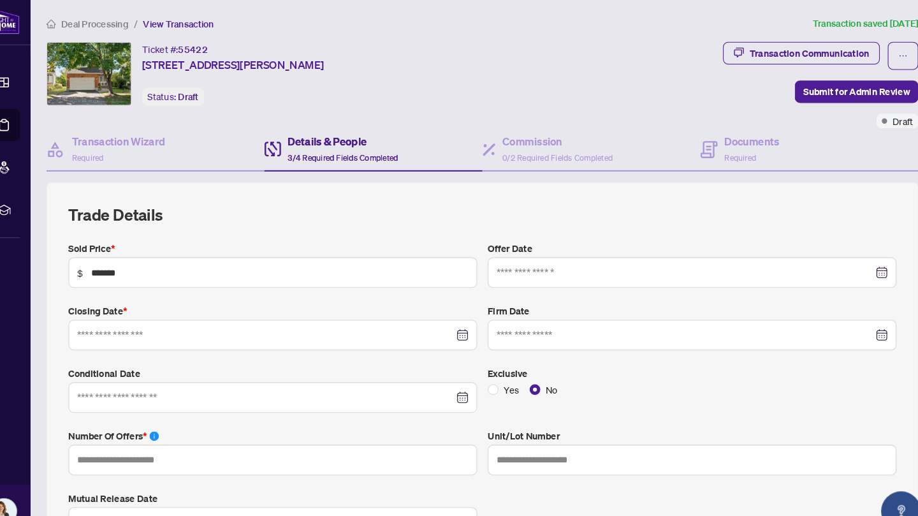
type input "**********"
click at [568, 145] on div "Commission 0/2 Required Fields Completed" at bounding box center [557, 143] width 106 height 30
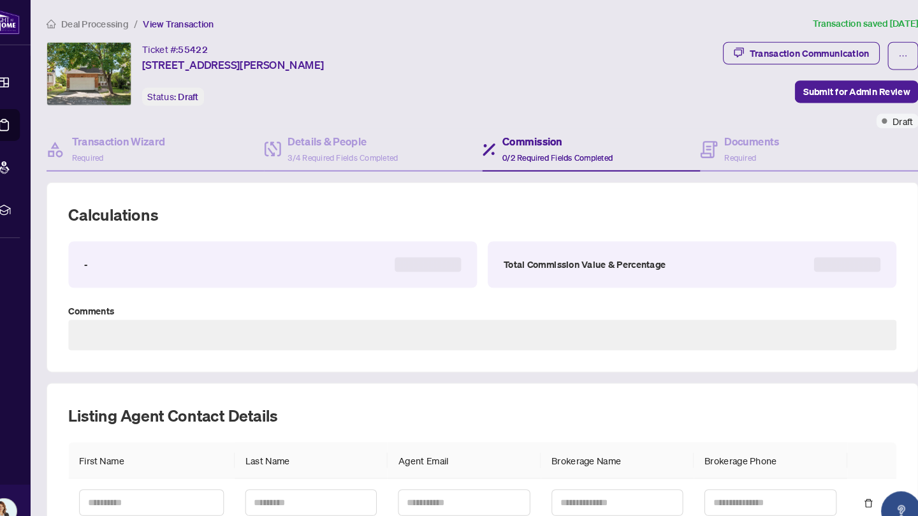
type textarea "**********"
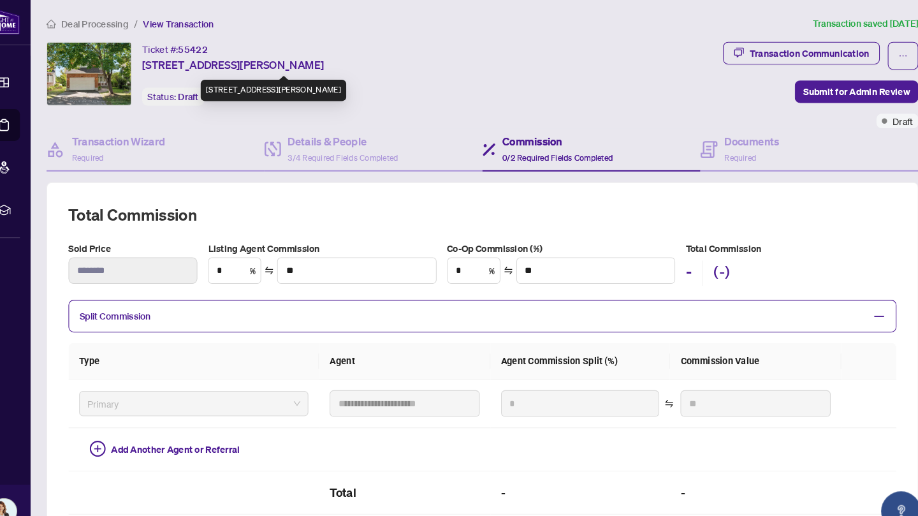
drag, startPoint x: 442, startPoint y: 62, endPoint x: 161, endPoint y: 64, distance: 280.6
click at [161, 64] on div "Ticket #: 55422 [STREET_ADDRESS][PERSON_NAME] Status: Draft" at bounding box center [388, 70] width 644 height 61
click at [163, 60] on span "[STREET_ADDRESS][PERSON_NAME]" at bounding box center [245, 62] width 175 height 15
drag, startPoint x: 158, startPoint y: 61, endPoint x: 512, endPoint y: 67, distance: 353.9
click at [512, 67] on div "Ticket #: 55422 [STREET_ADDRESS][PERSON_NAME] Status: Draft" at bounding box center [388, 70] width 644 height 61
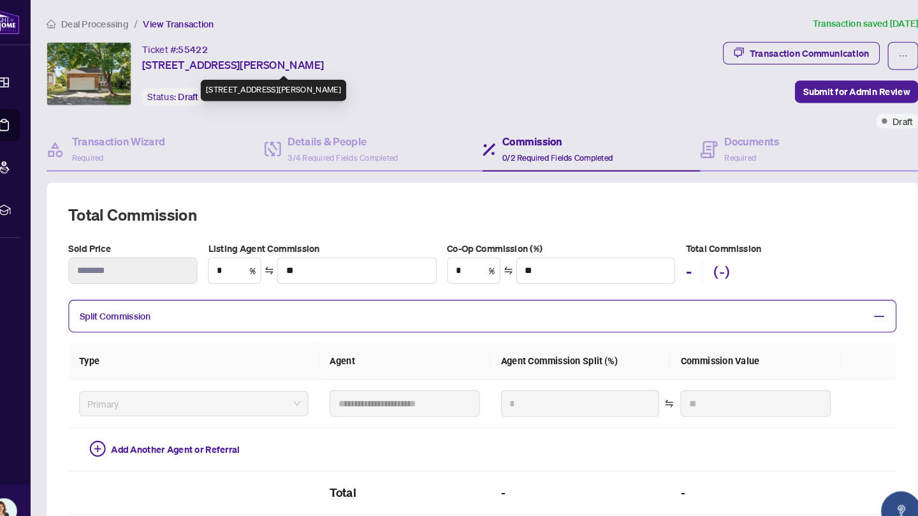
copy span "[STREET_ADDRESS][PERSON_NAME]"
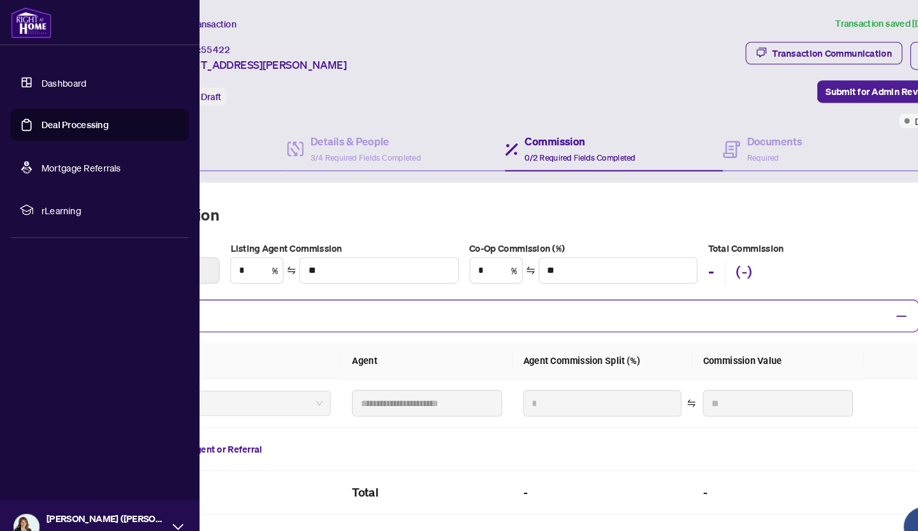
click at [40, 121] on link "Deal Processing" at bounding box center [72, 119] width 64 height 11
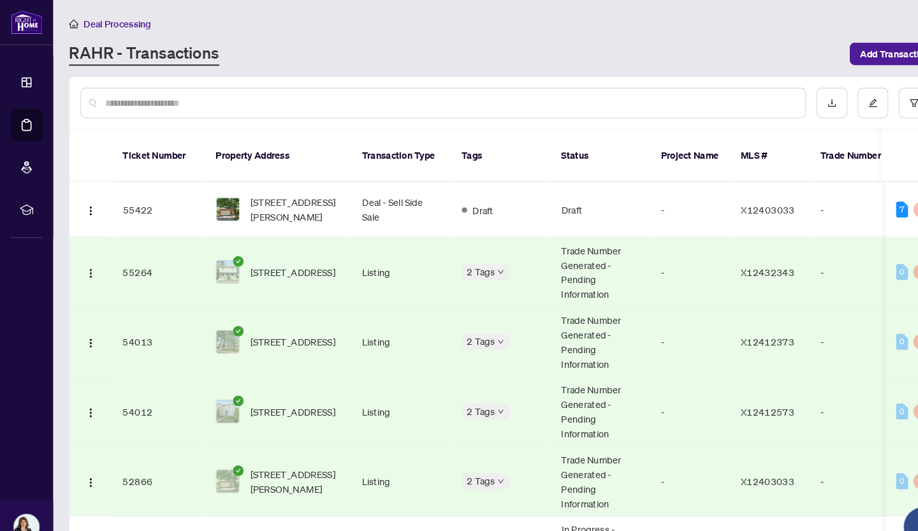
click at [295, 99] on input "text" at bounding box center [432, 99] width 662 height 14
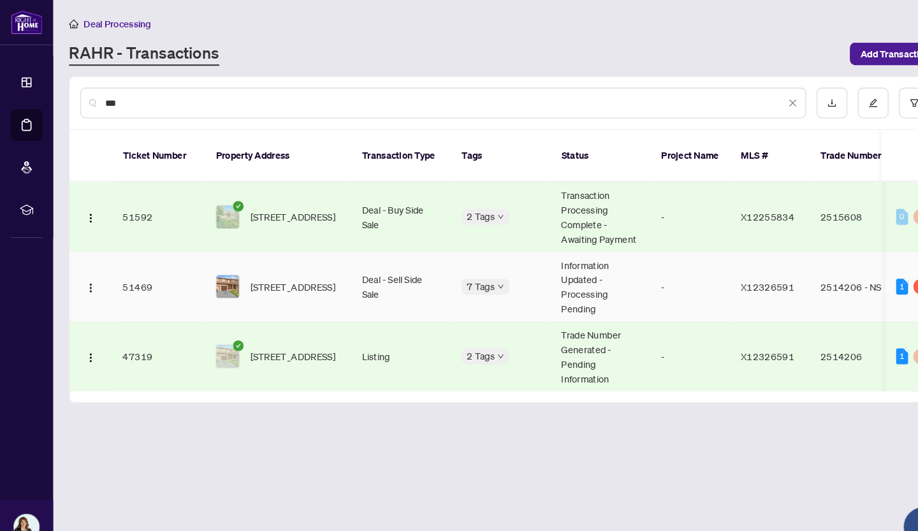
type input "***"
click at [270, 270] on span "[STREET_ADDRESS]" at bounding box center [281, 275] width 82 height 14
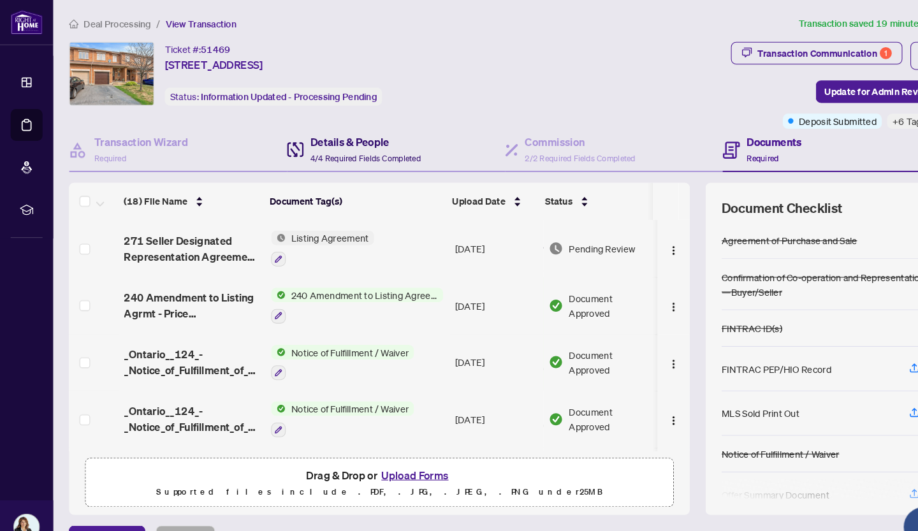
click at [346, 141] on h4 "Details & People" at bounding box center [351, 136] width 106 height 15
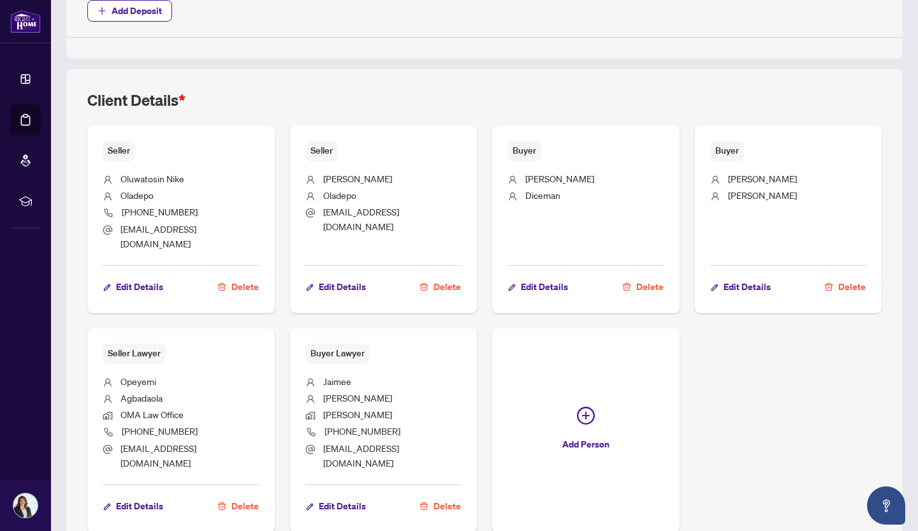
scroll to position [747, 0]
click at [230, 440] on li "[EMAIL_ADDRESS][DOMAIN_NAME]" at bounding box center [181, 455] width 157 height 30
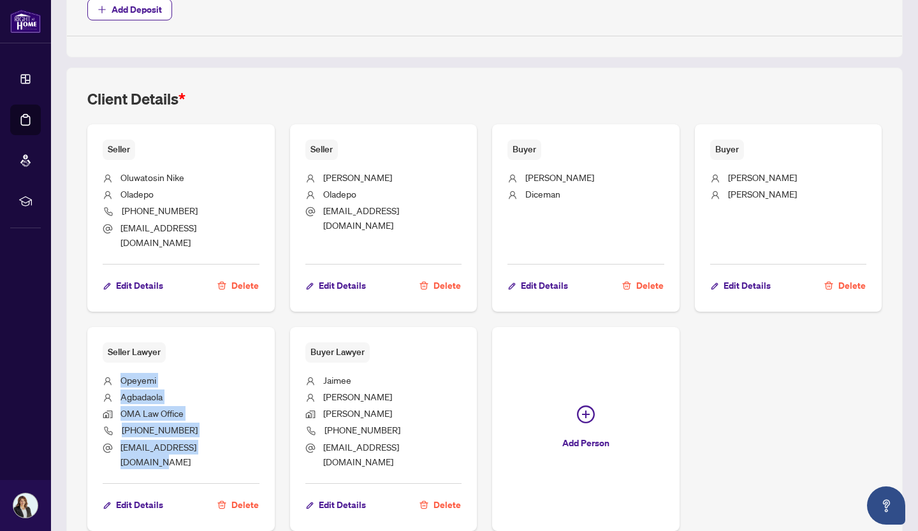
drag, startPoint x: 233, startPoint y: 431, endPoint x: 121, endPoint y: 369, distance: 129.0
click at [121, 369] on ul "Opeyemi Agbadaola OMA Law Office [PHONE_NUMBER] [EMAIL_ADDRESS][DOMAIN_NAME]" at bounding box center [181, 419] width 157 height 112
copy ul "Opeyemi Agbadaola OMA Law Office [PHONE_NUMBER] [EMAIL_ADDRESS][DOMAIN_NAME]"
